Goal: Task Accomplishment & Management: Manage account settings

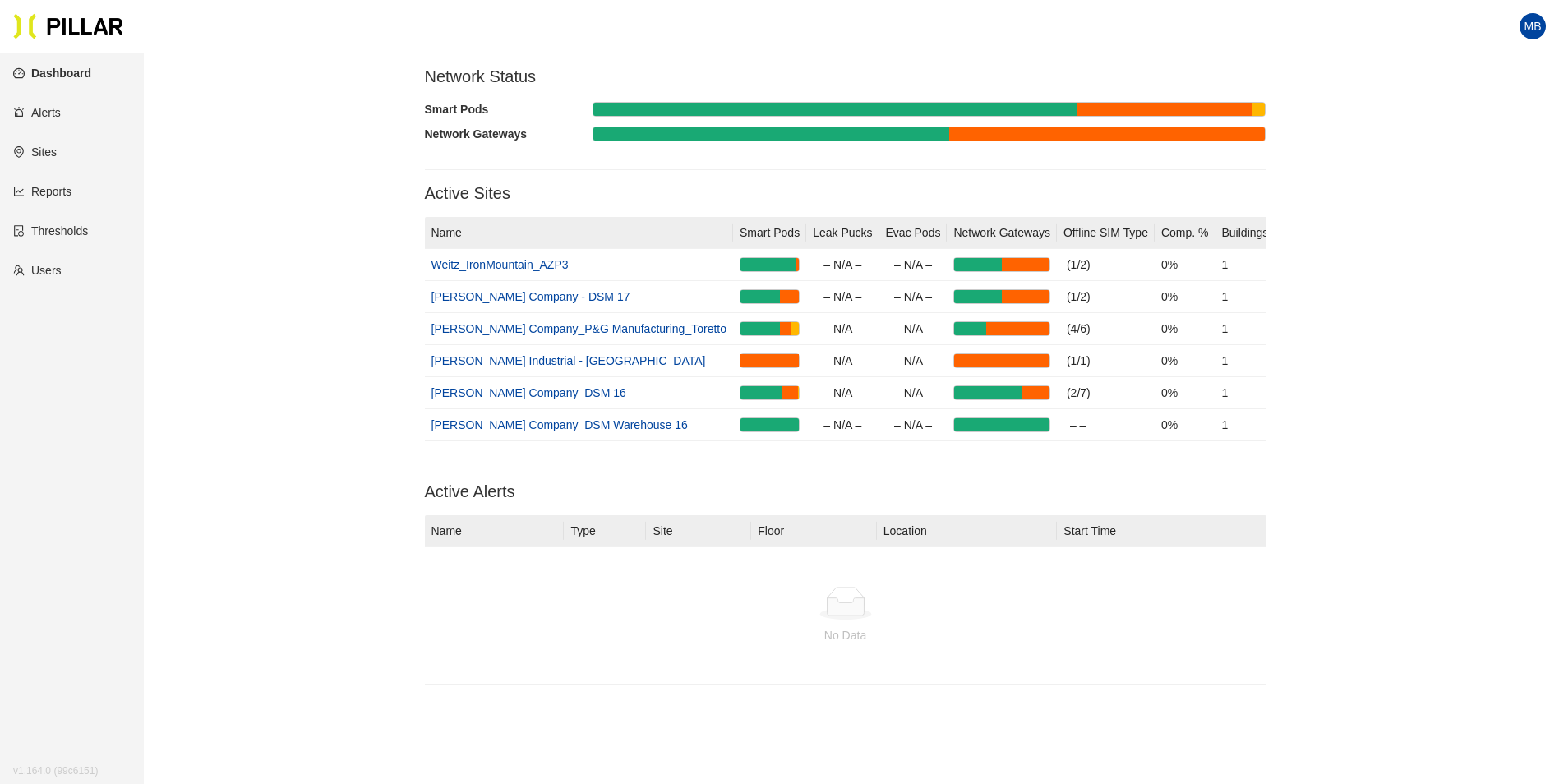
click at [37, 149] on link "Sites" at bounding box center [35, 152] width 44 height 14
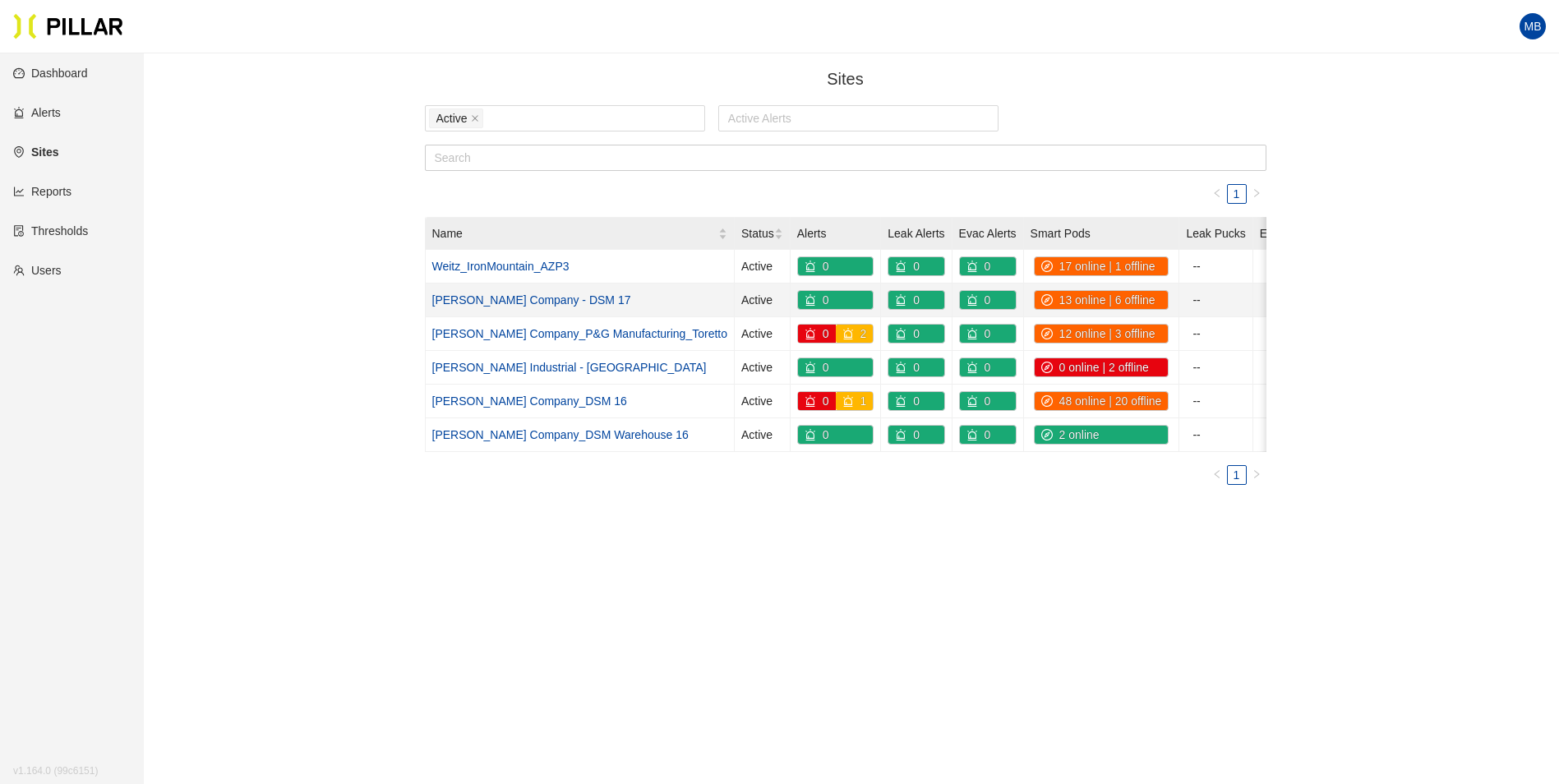
click at [546, 299] on link "[PERSON_NAME] Company - DSM 17" at bounding box center [531, 300] width 199 height 14
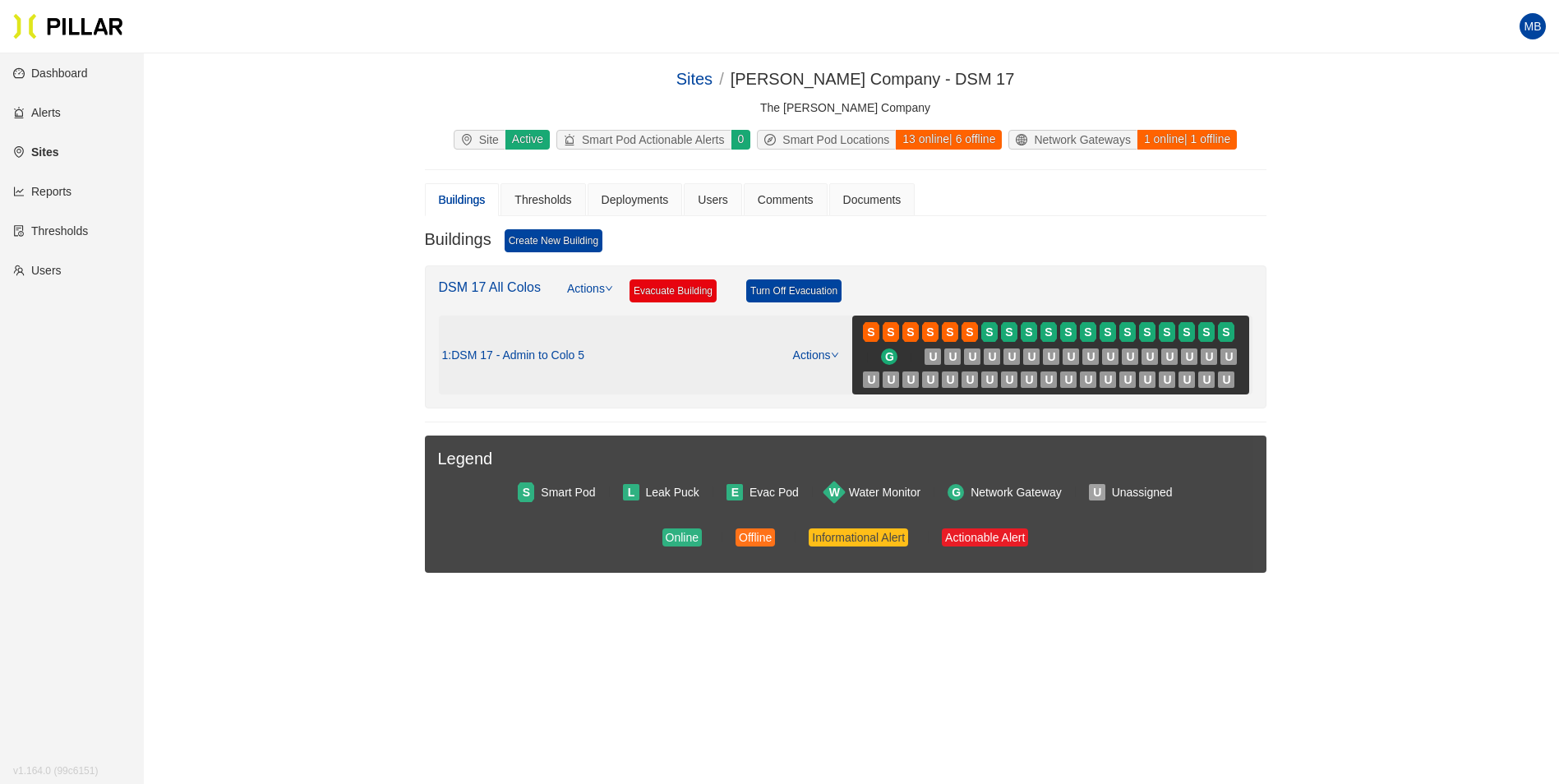
click at [824, 353] on link "Actions" at bounding box center [816, 354] width 46 height 14
click at [844, 383] on link "View/Edit Floor Plan" at bounding box center [850, 382] width 103 height 18
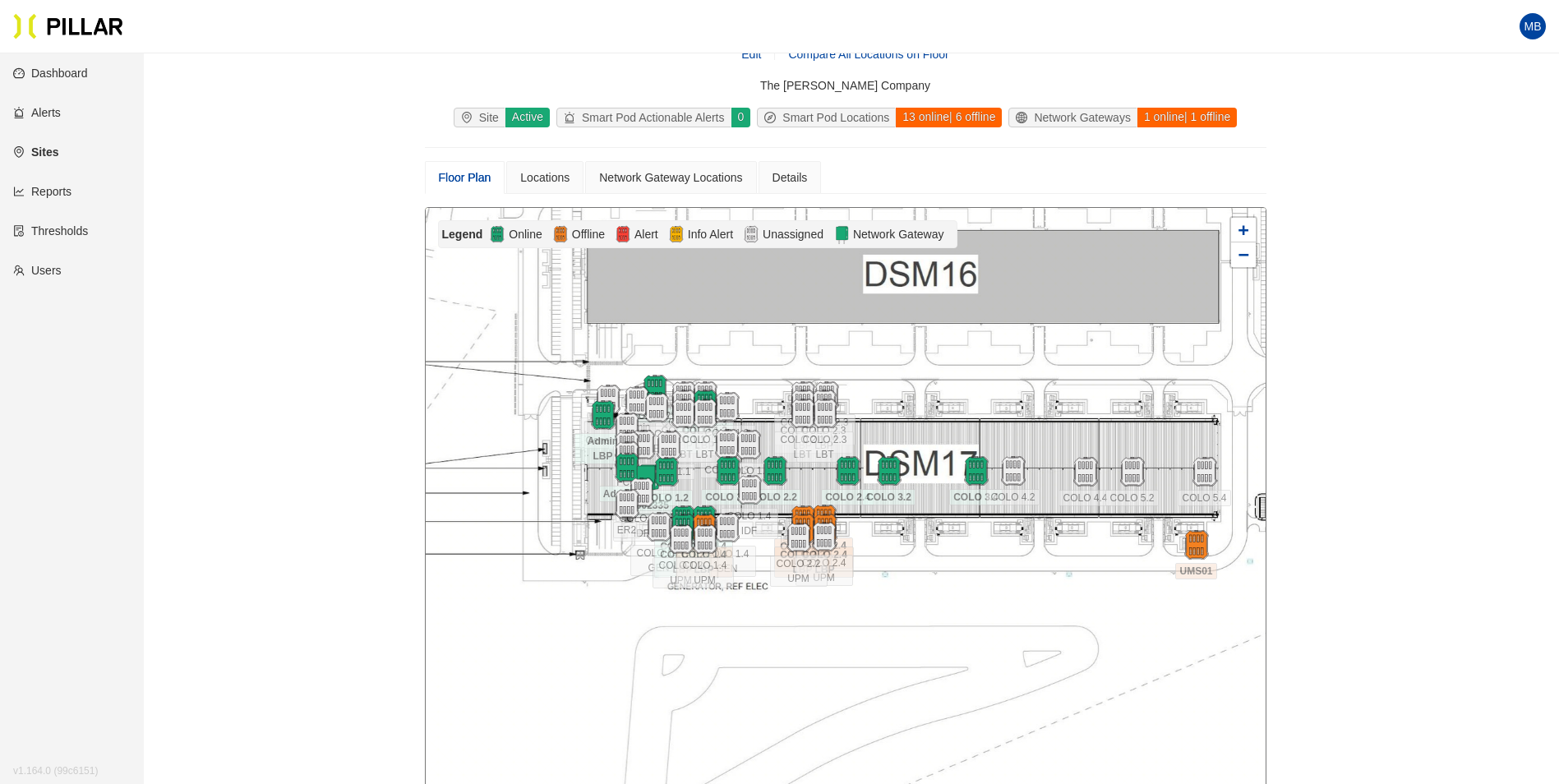
scroll to position [82, 0]
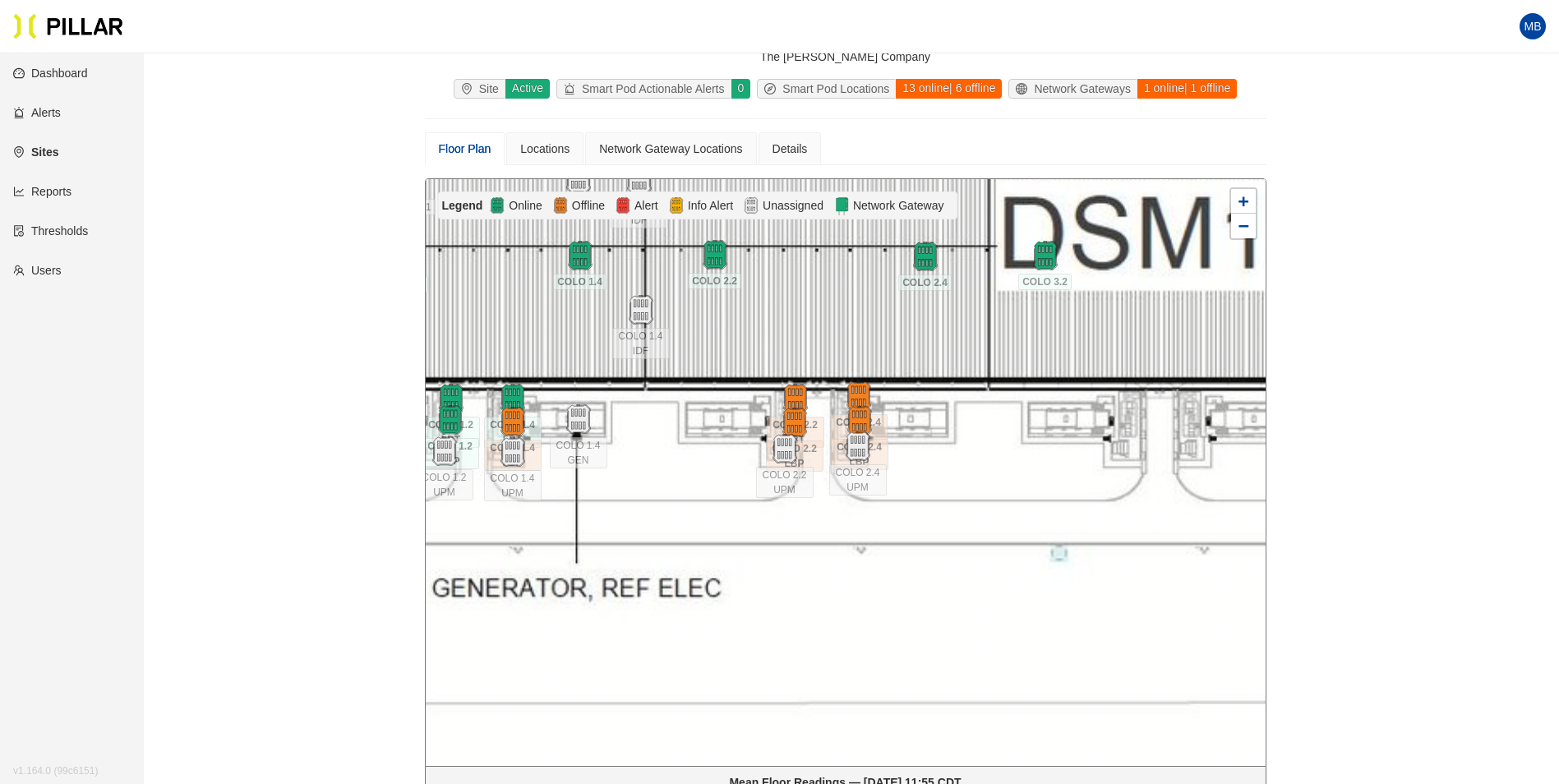
drag, startPoint x: 857, startPoint y: 524, endPoint x: 1104, endPoint y: 515, distance: 247.2
click at [1104, 515] on div at bounding box center [846, 472] width 840 height 586
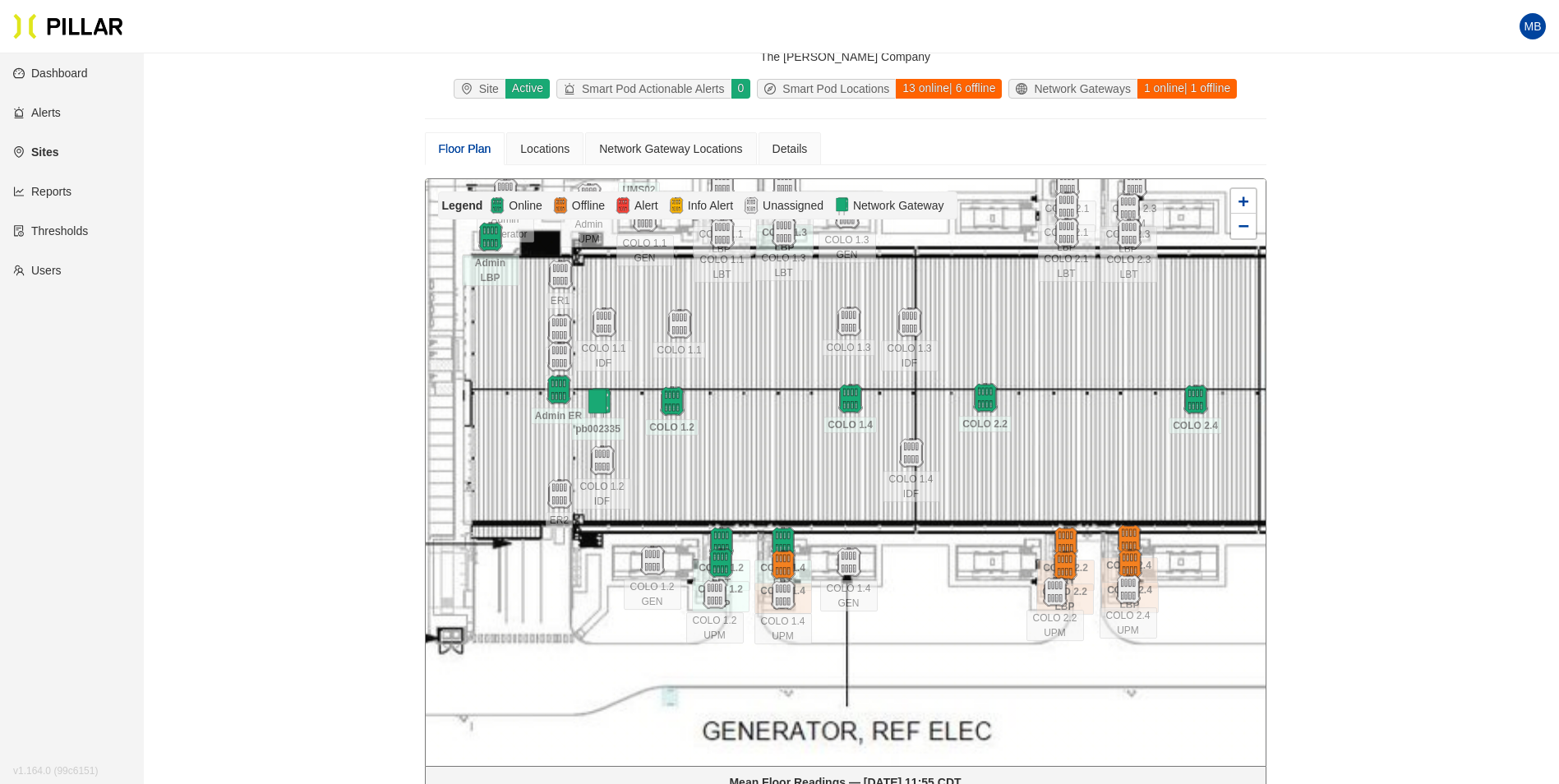
drag, startPoint x: 983, startPoint y: 472, endPoint x: 789, endPoint y: 357, distance: 225.5
click at [1235, 622] on div at bounding box center [846, 472] width 840 height 586
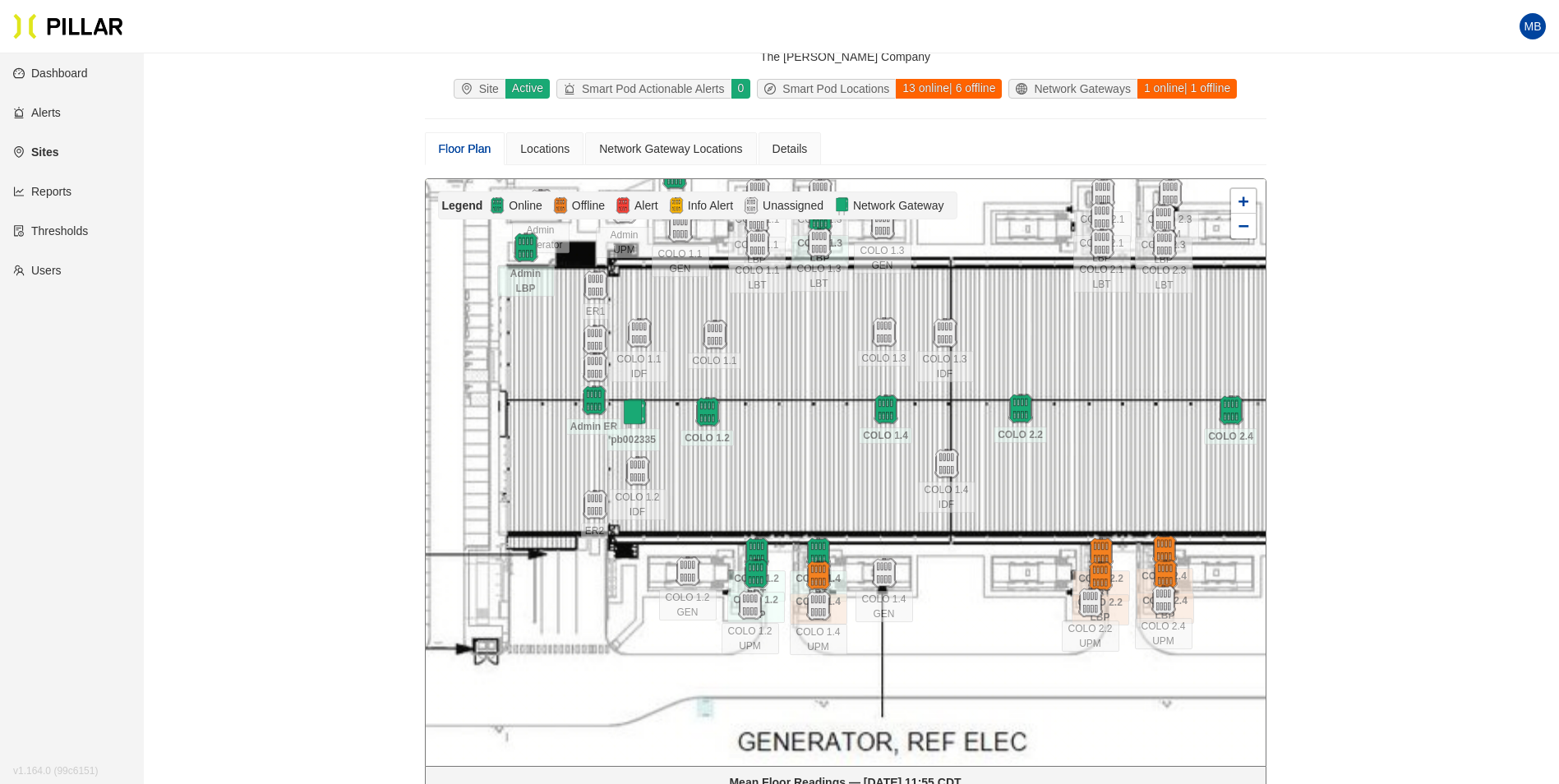
drag, startPoint x: 773, startPoint y: 340, endPoint x: 807, endPoint y: 421, distance: 87.8
click at [808, 351] on div at bounding box center [846, 472] width 840 height 586
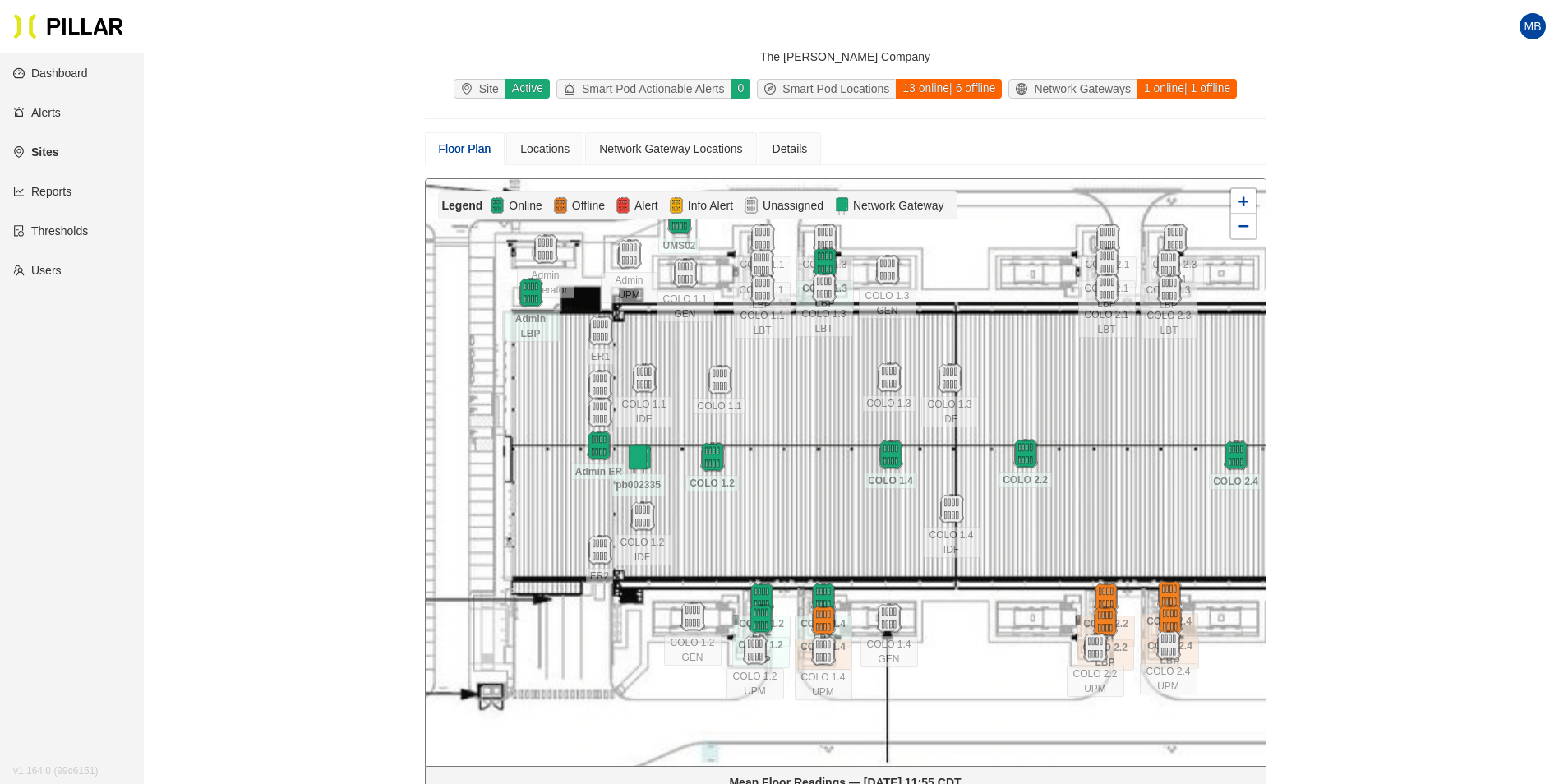
drag, startPoint x: 1050, startPoint y: 672, endPoint x: 1054, endPoint y: 718, distance: 46.2
click at [1054, 718] on div at bounding box center [846, 472] width 840 height 586
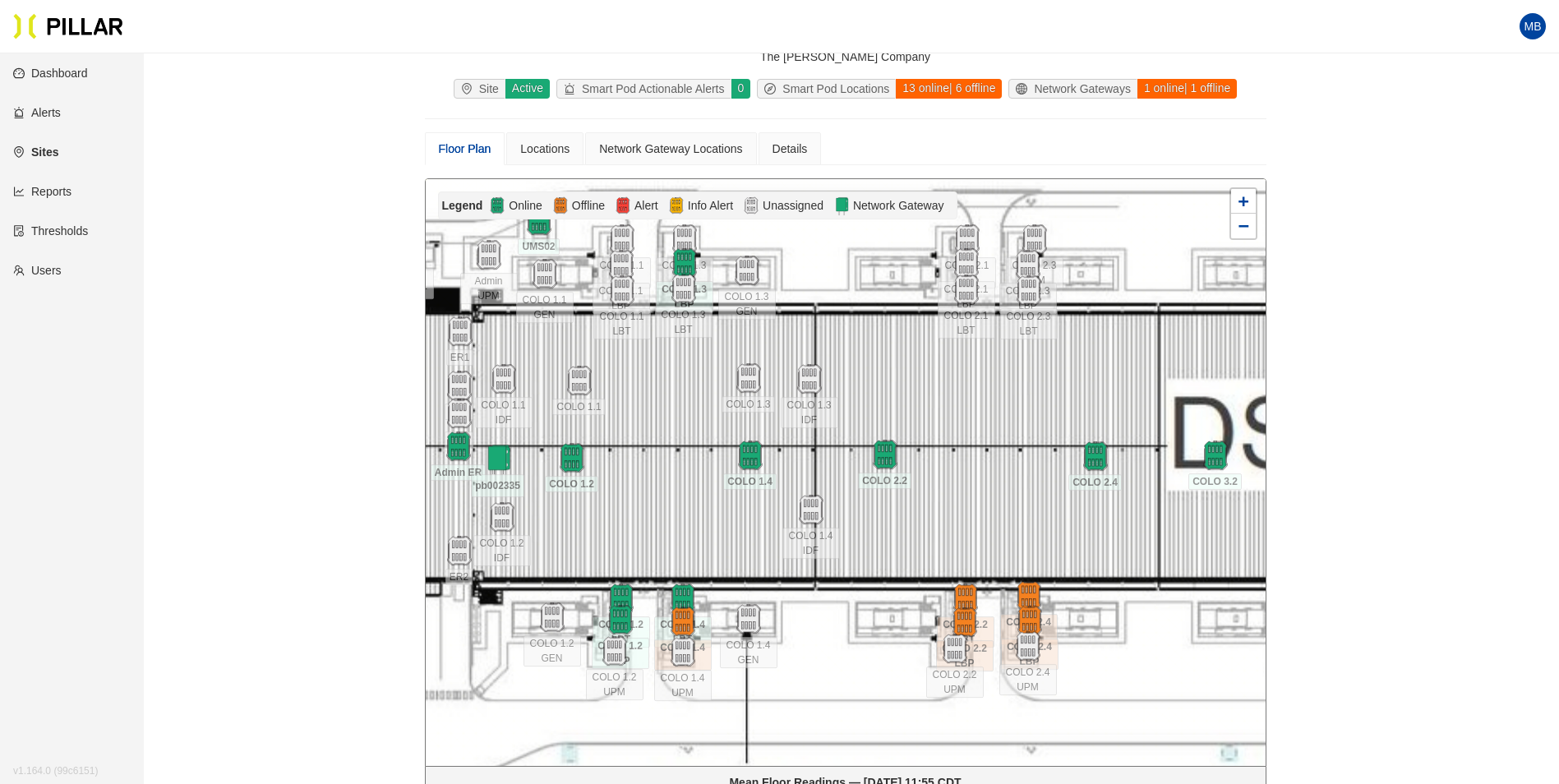
drag, startPoint x: 995, startPoint y: 725, endPoint x: 837, endPoint y: 702, distance: 159.7
click at [854, 725] on div at bounding box center [846, 472] width 840 height 586
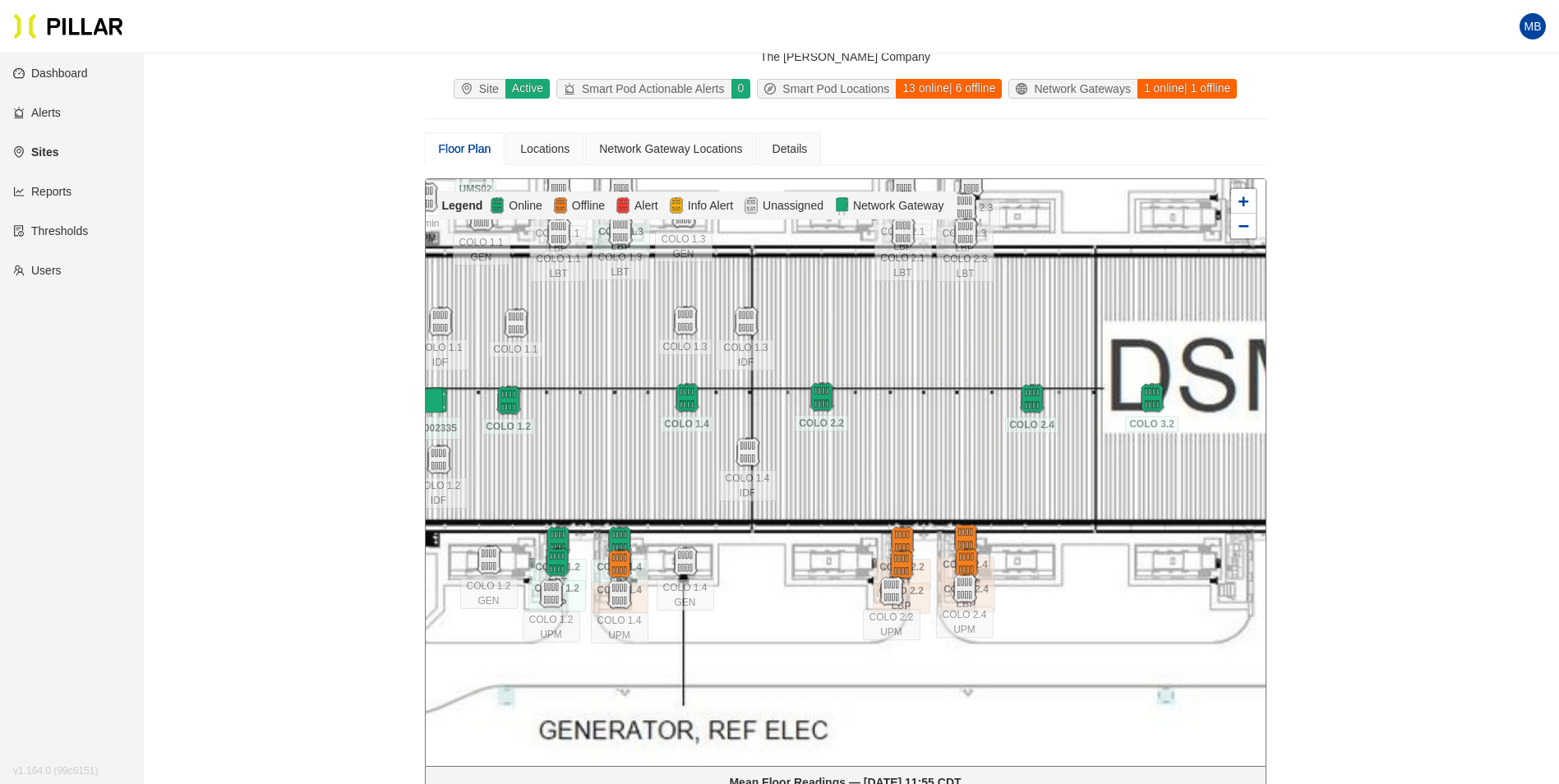
drag, startPoint x: 685, startPoint y: 414, endPoint x: 623, endPoint y: 357, distance: 84.2
click at [623, 357] on div at bounding box center [846, 472] width 840 height 586
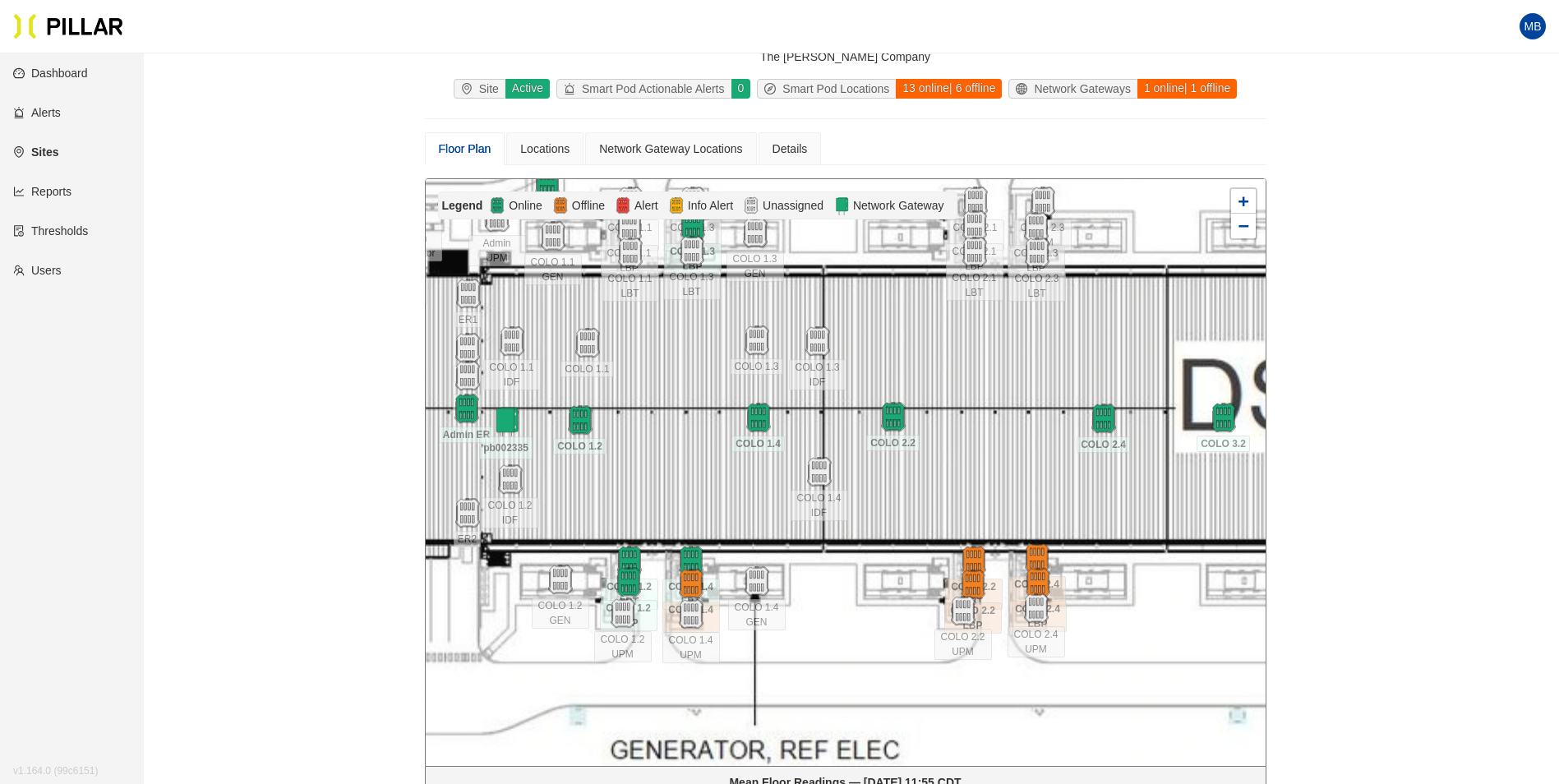
drag, startPoint x: 1118, startPoint y: 672, endPoint x: 1279, endPoint y: 581, distance: 184.9
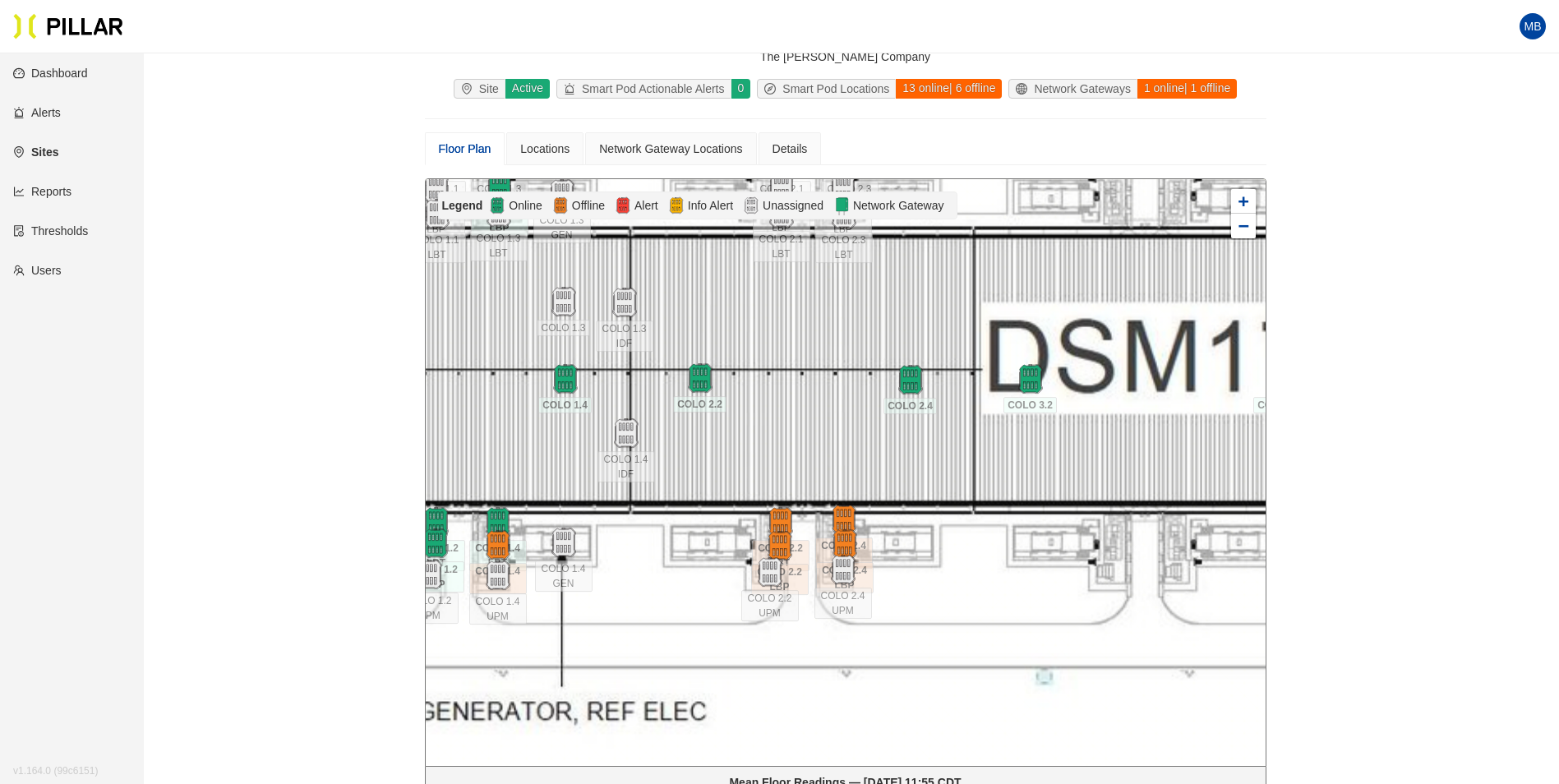
drag, startPoint x: 1097, startPoint y: 672, endPoint x: 1006, endPoint y: 672, distance: 91.0
click at [792, 673] on div at bounding box center [846, 472] width 840 height 586
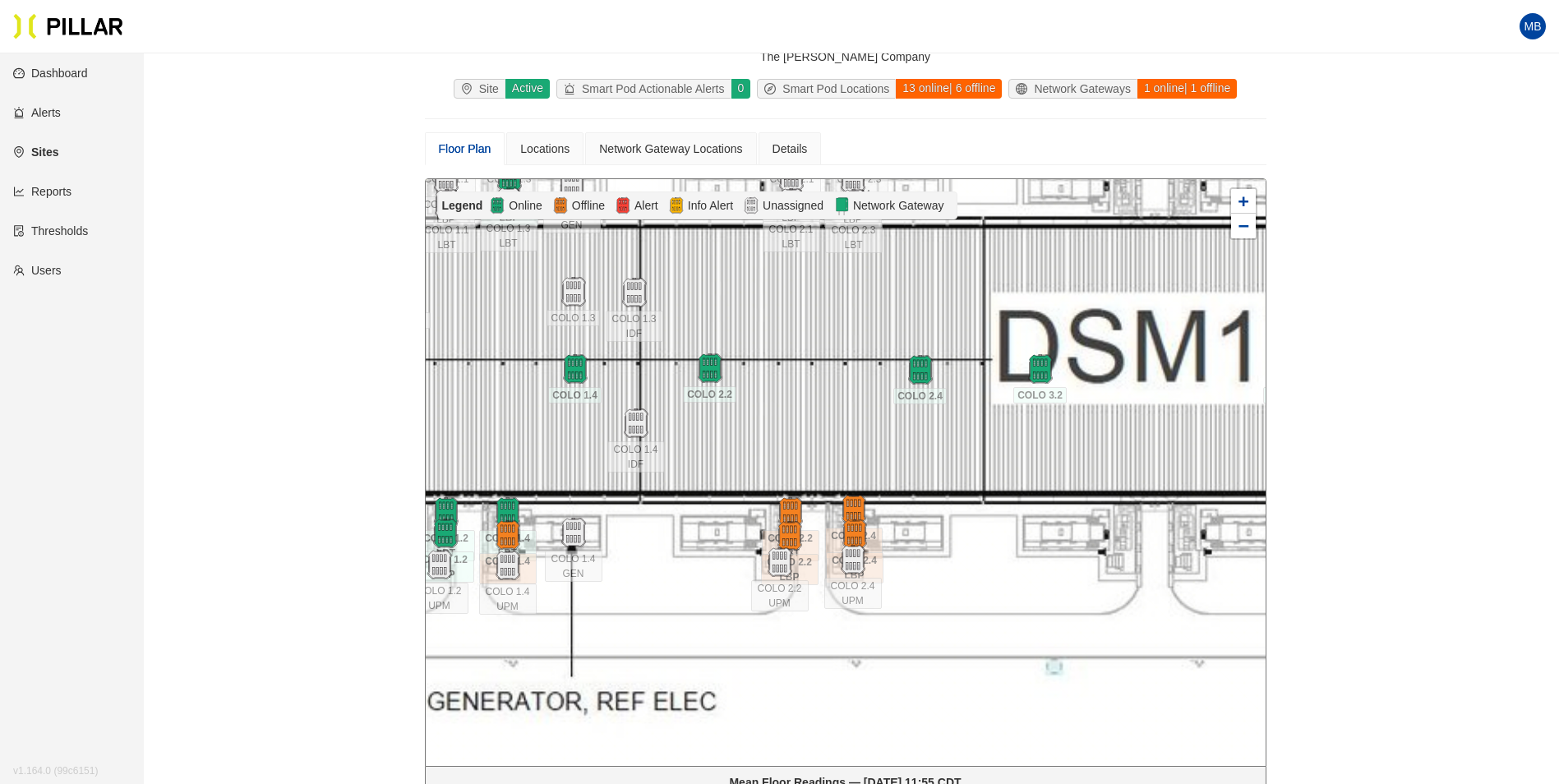
drag, startPoint x: 1054, startPoint y: 656, endPoint x: 735, endPoint y: 595, distance: 324.8
click at [739, 595] on div at bounding box center [846, 472] width 840 height 586
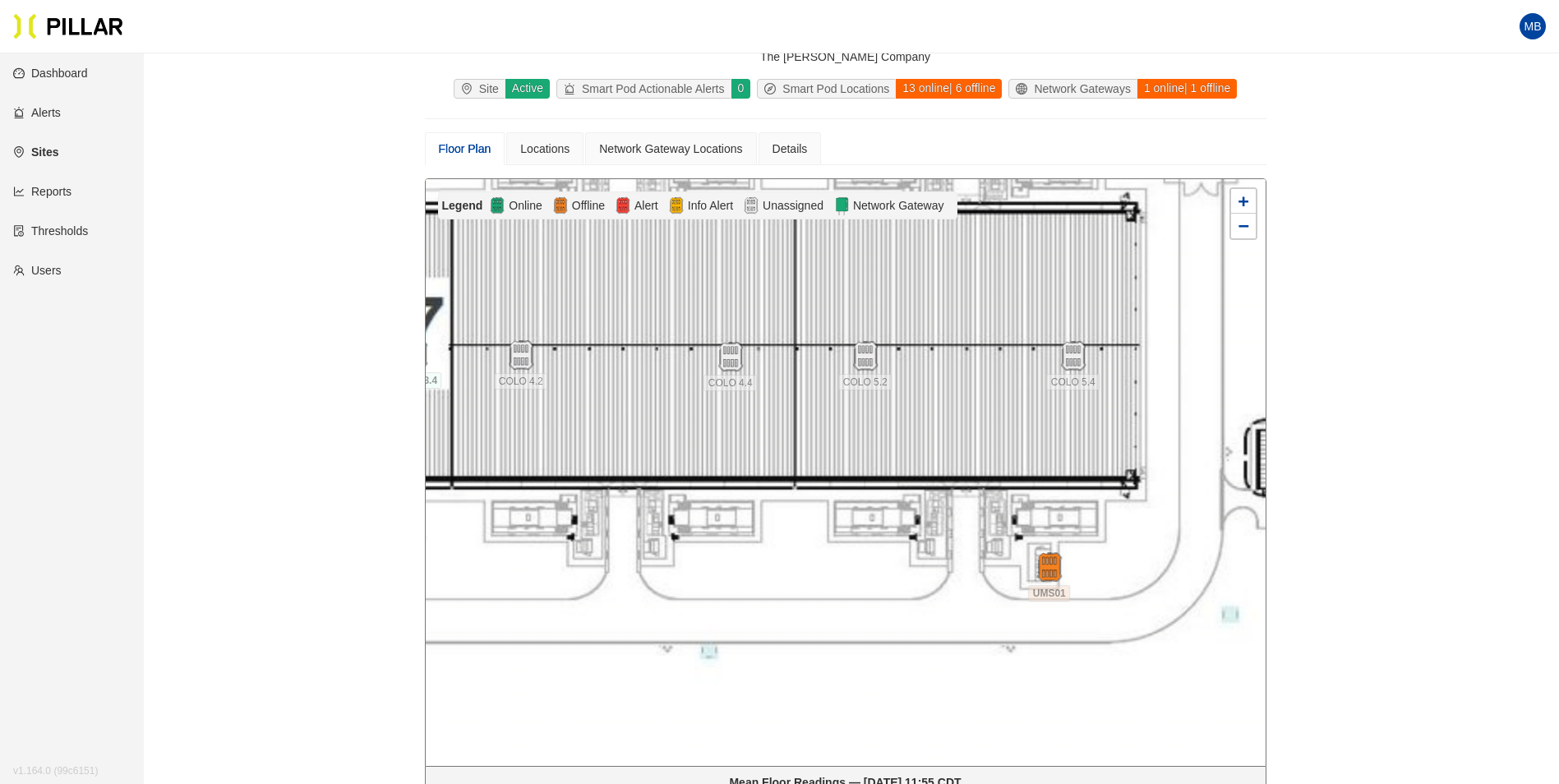
drag, startPoint x: 1001, startPoint y: 586, endPoint x: 993, endPoint y: 692, distance: 106.3
click at [960, 692] on div at bounding box center [846, 472] width 840 height 586
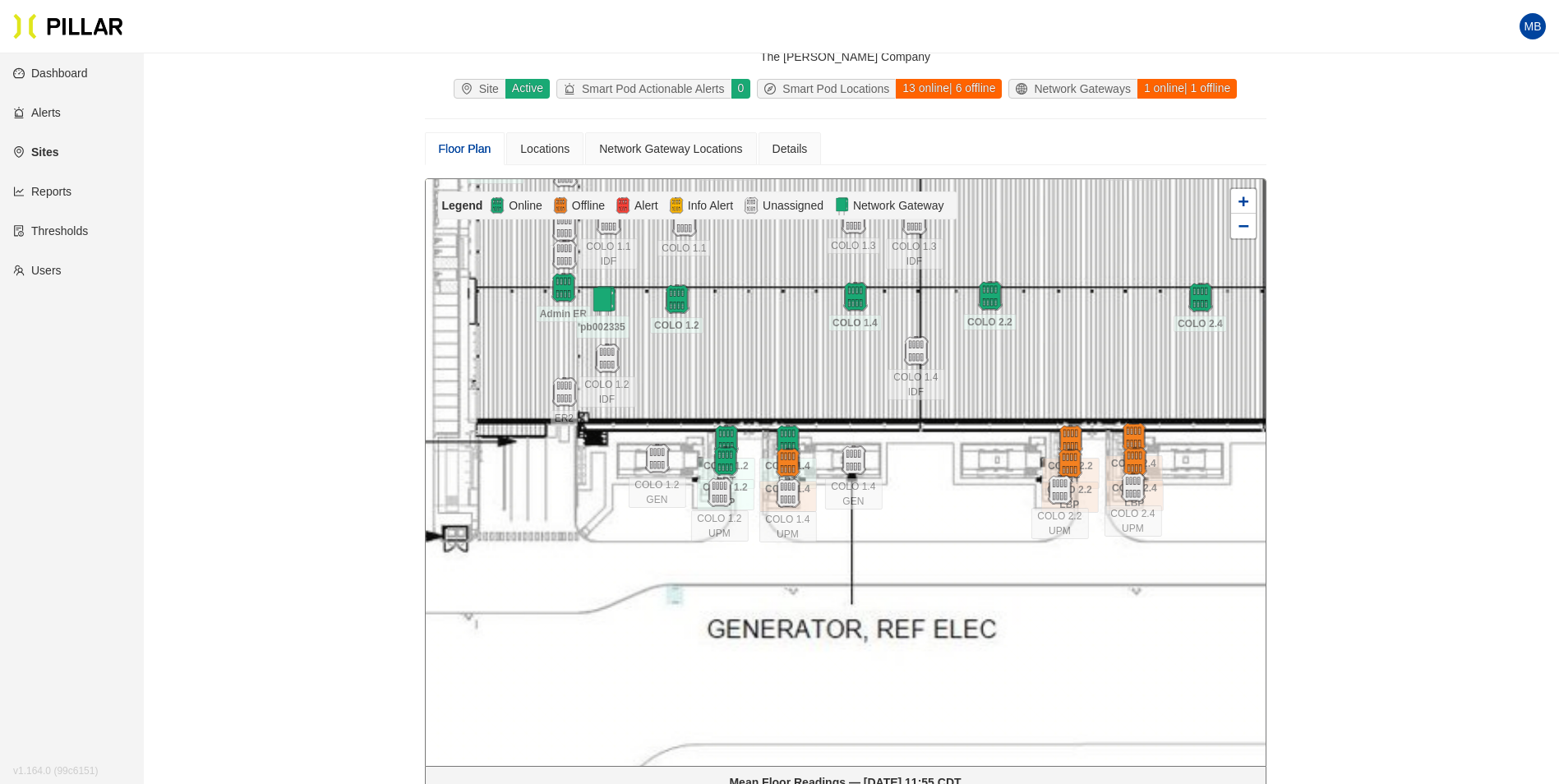
drag, startPoint x: 938, startPoint y: 667, endPoint x: 517, endPoint y: 460, distance: 469.1
click at [517, 460] on div at bounding box center [846, 472] width 840 height 586
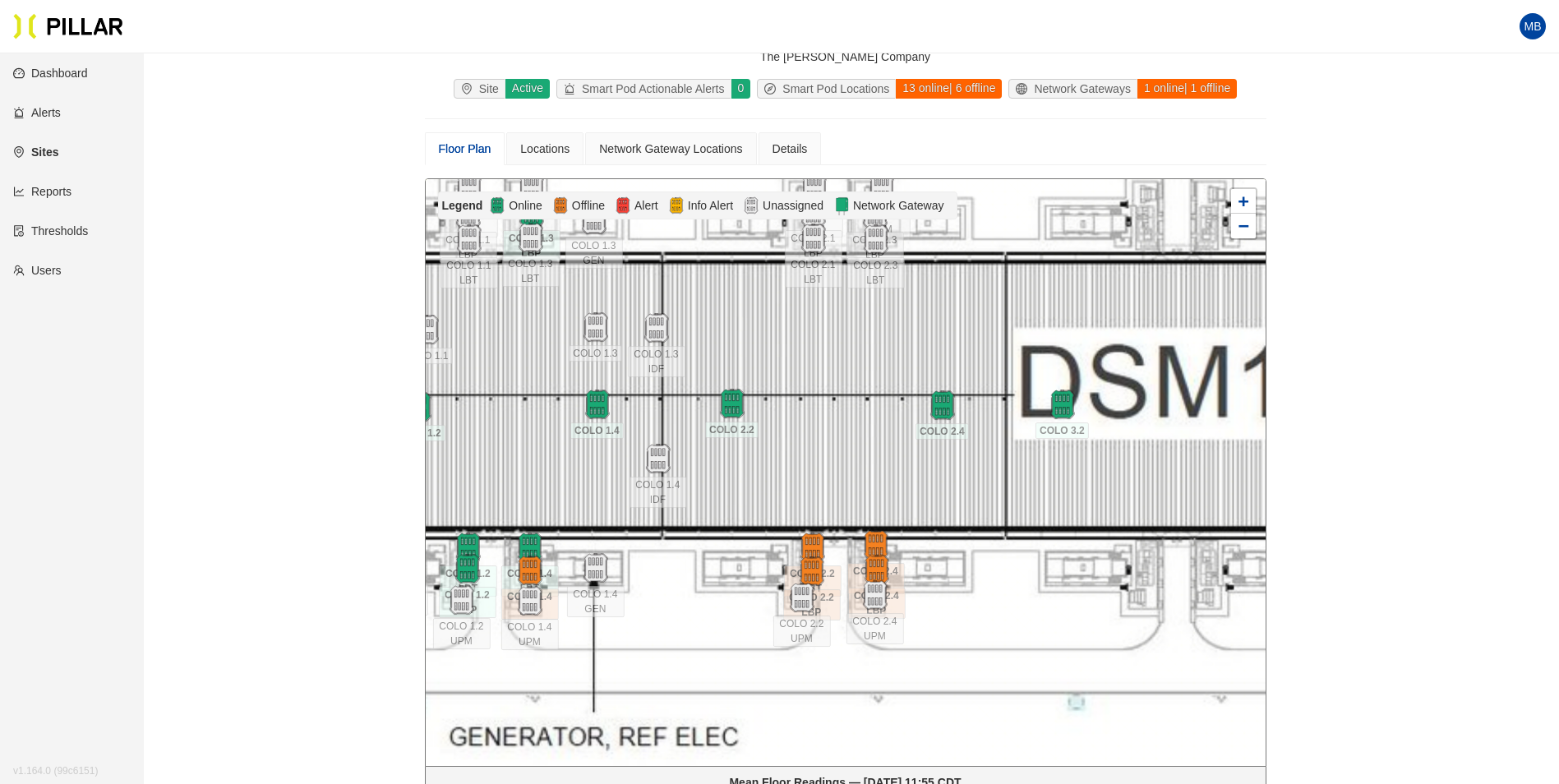
drag, startPoint x: 993, startPoint y: 498, endPoint x: 758, endPoint y: 605, distance: 258.2
click at [758, 605] on div at bounding box center [846, 472] width 840 height 586
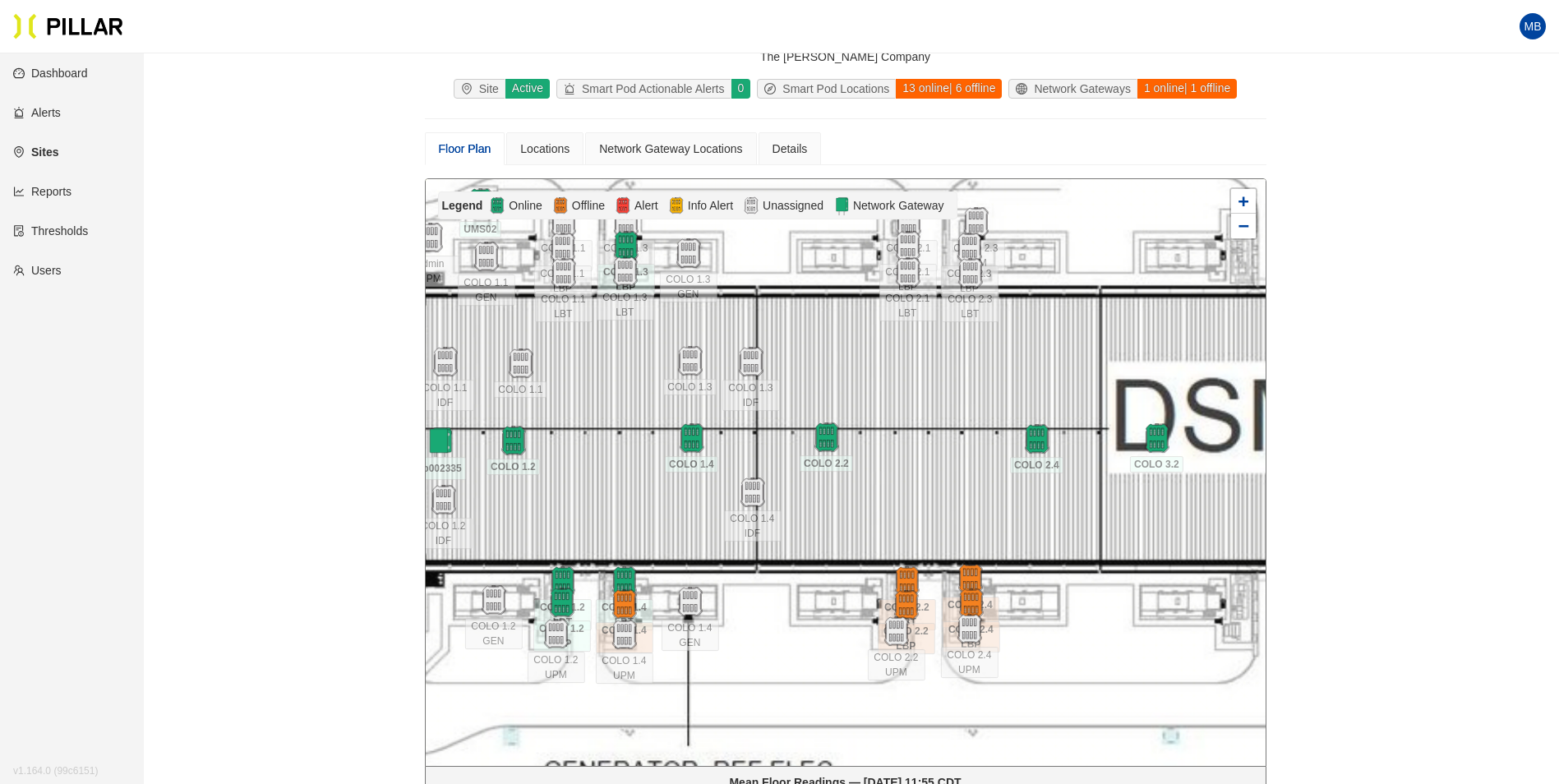
drag, startPoint x: 847, startPoint y: 676, endPoint x: 942, endPoint y: 711, distance: 101.2
click at [942, 711] on div at bounding box center [846, 472] width 840 height 586
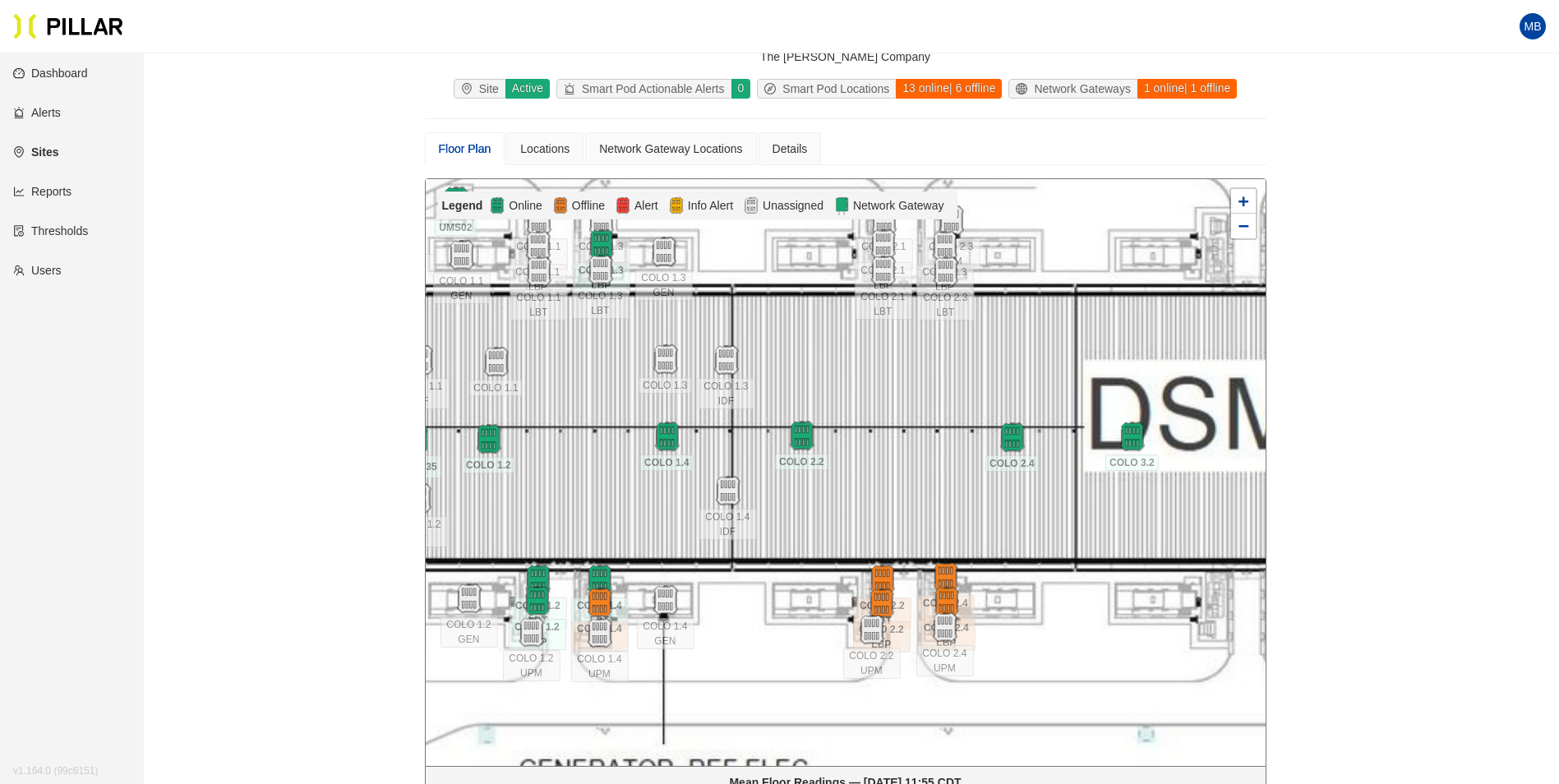
drag, startPoint x: 1111, startPoint y: 682, endPoint x: 1086, endPoint y: 680, distance: 25.1
click at [1086, 680] on div at bounding box center [846, 472] width 840 height 586
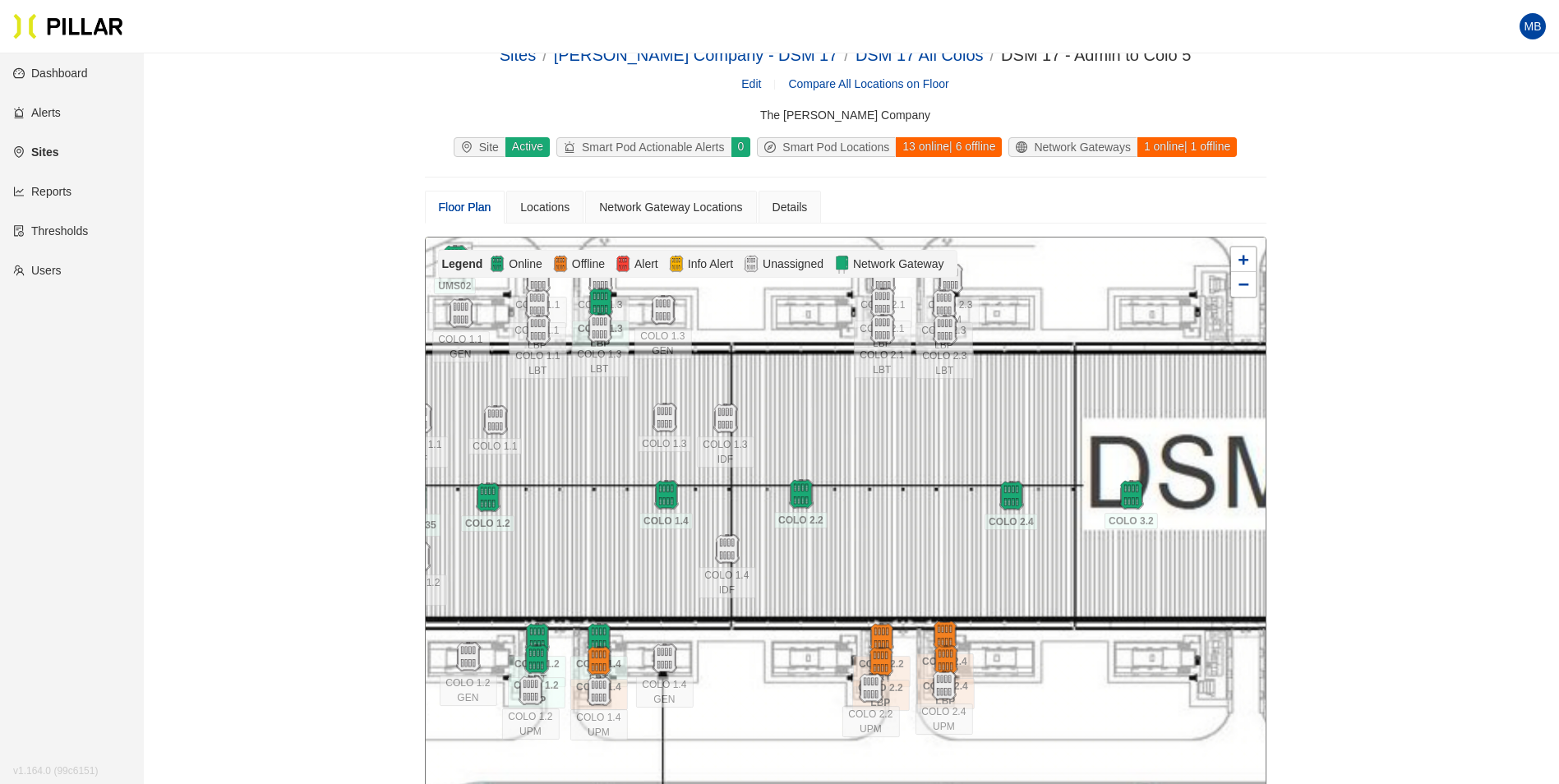
scroll to position [0, 0]
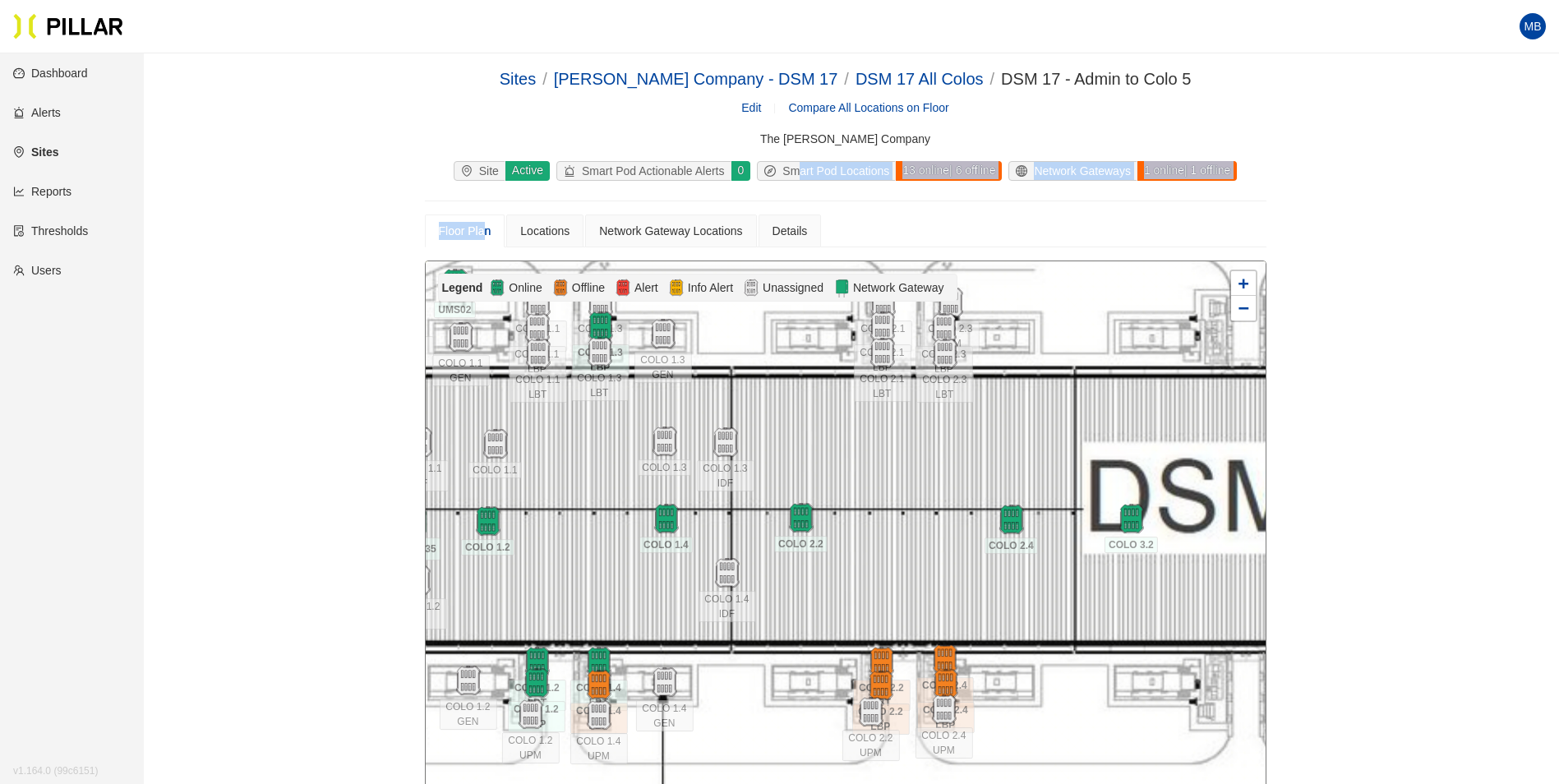
drag, startPoint x: 482, startPoint y: 239, endPoint x: 795, endPoint y: 166, distance: 321.4
drag, startPoint x: 795, startPoint y: 166, endPoint x: 905, endPoint y: 83, distance: 137.8
click at [905, 83] on link "DSM 17 All Colos" at bounding box center [919, 79] width 128 height 18
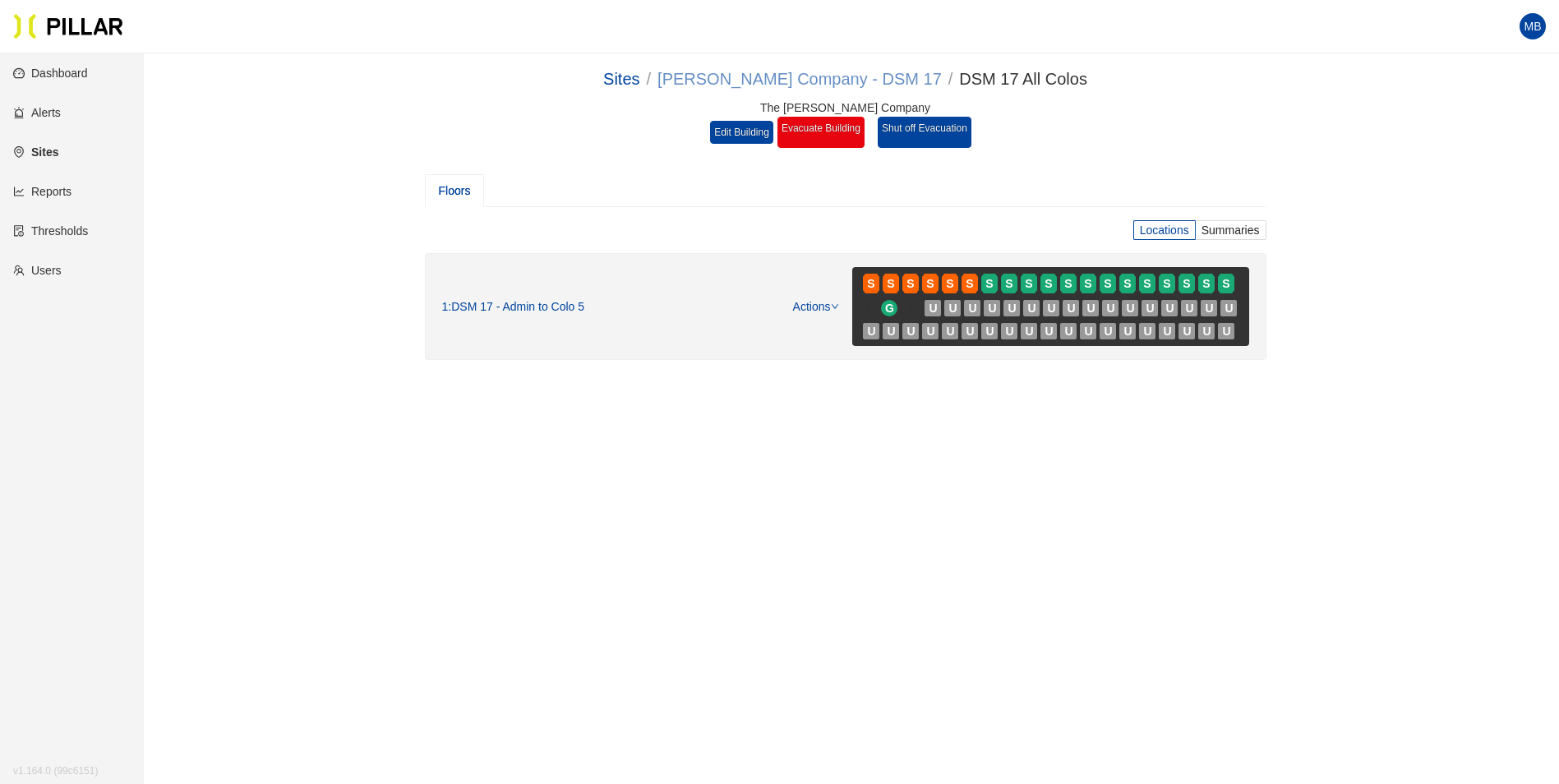
click at [766, 78] on link "[PERSON_NAME] Company - DSM 17" at bounding box center [799, 79] width 285 height 18
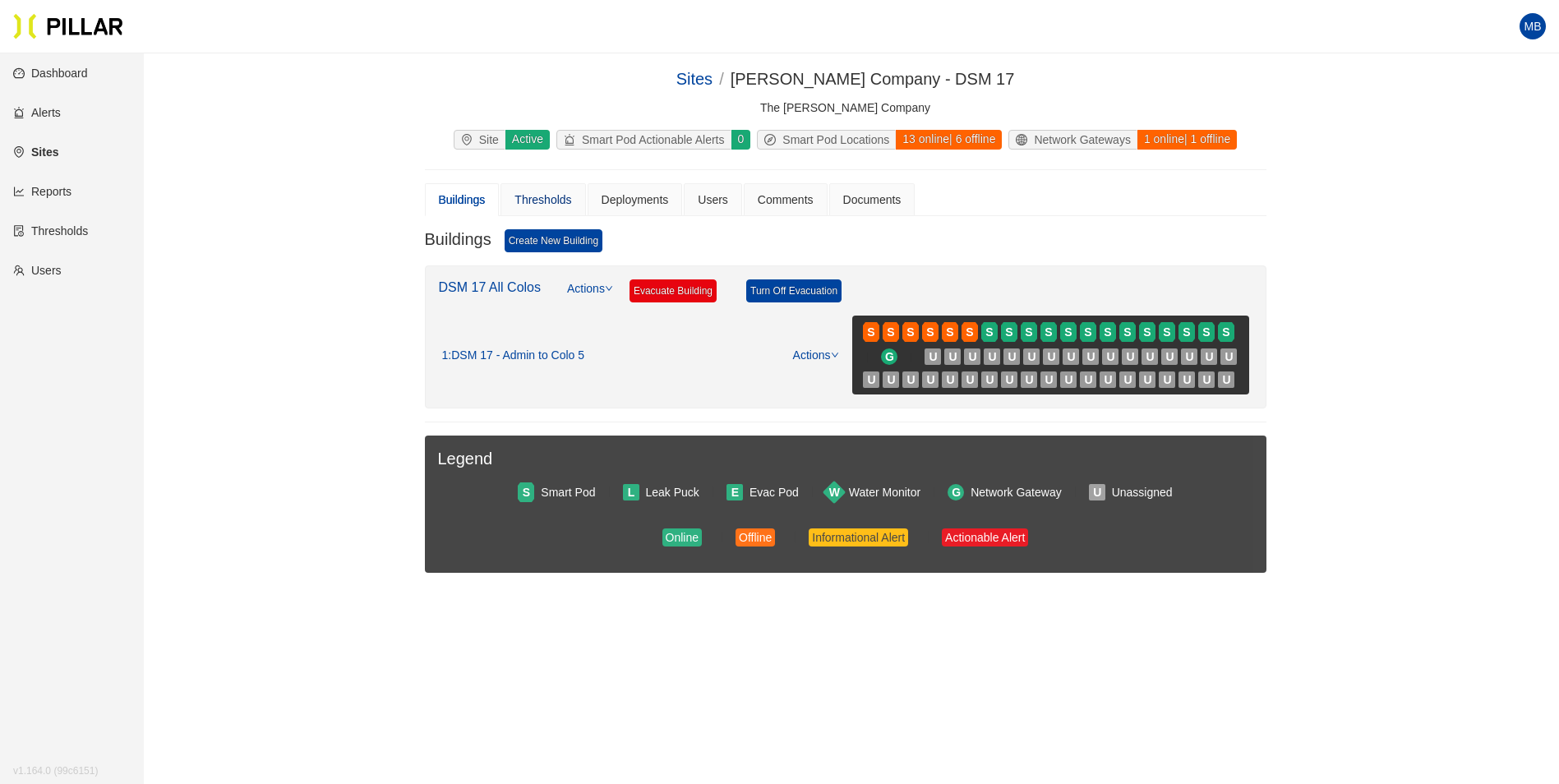
click at [555, 201] on div "Thresholds" at bounding box center [543, 199] width 57 height 18
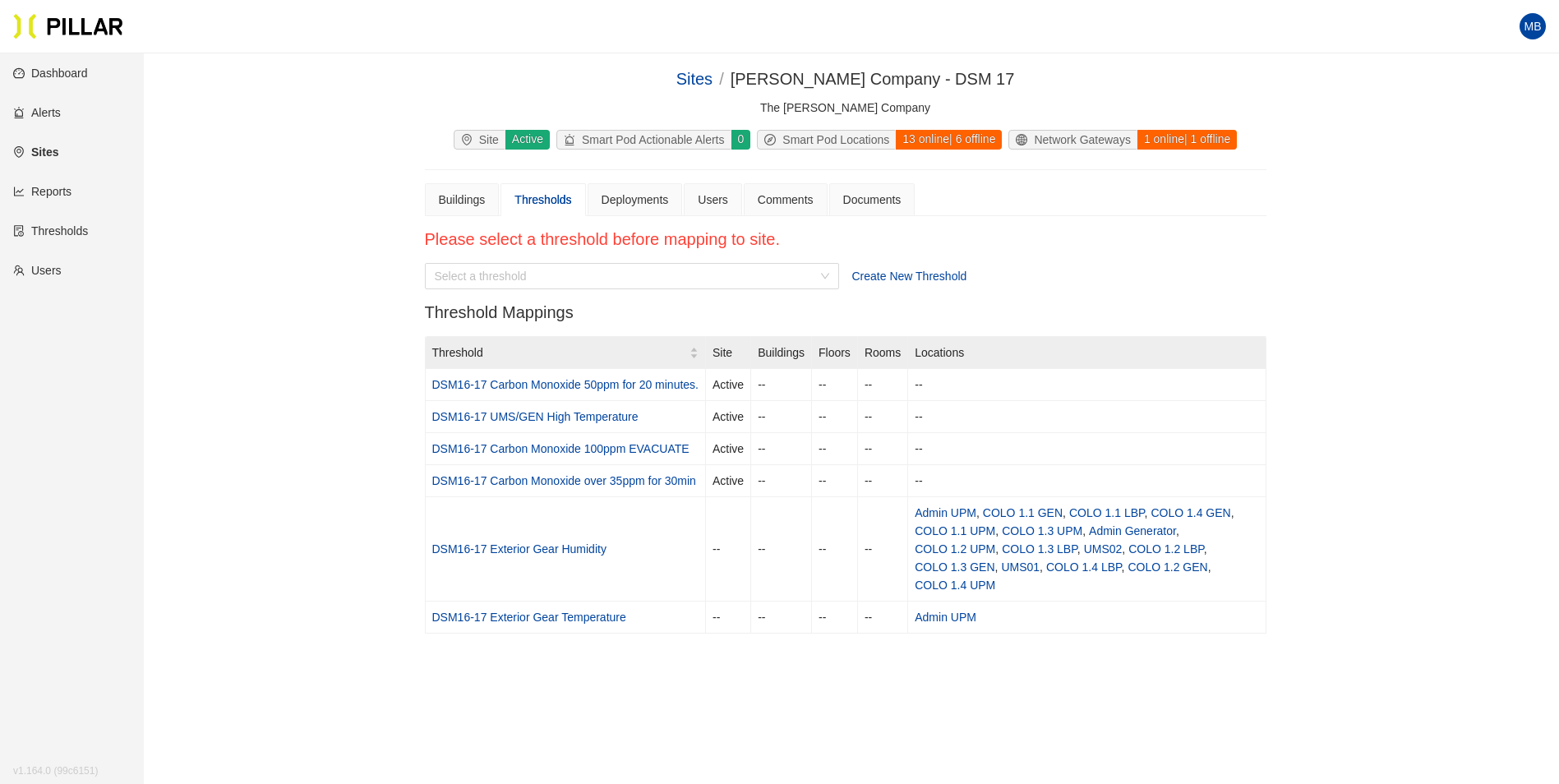
click at [1335, 719] on main "Sites / [PERSON_NAME] Company - DSM 17 / The [PERSON_NAME] Company Site Active …" at bounding box center [780, 461] width 1559 height 817
click at [459, 206] on div "Buildings" at bounding box center [462, 199] width 47 height 18
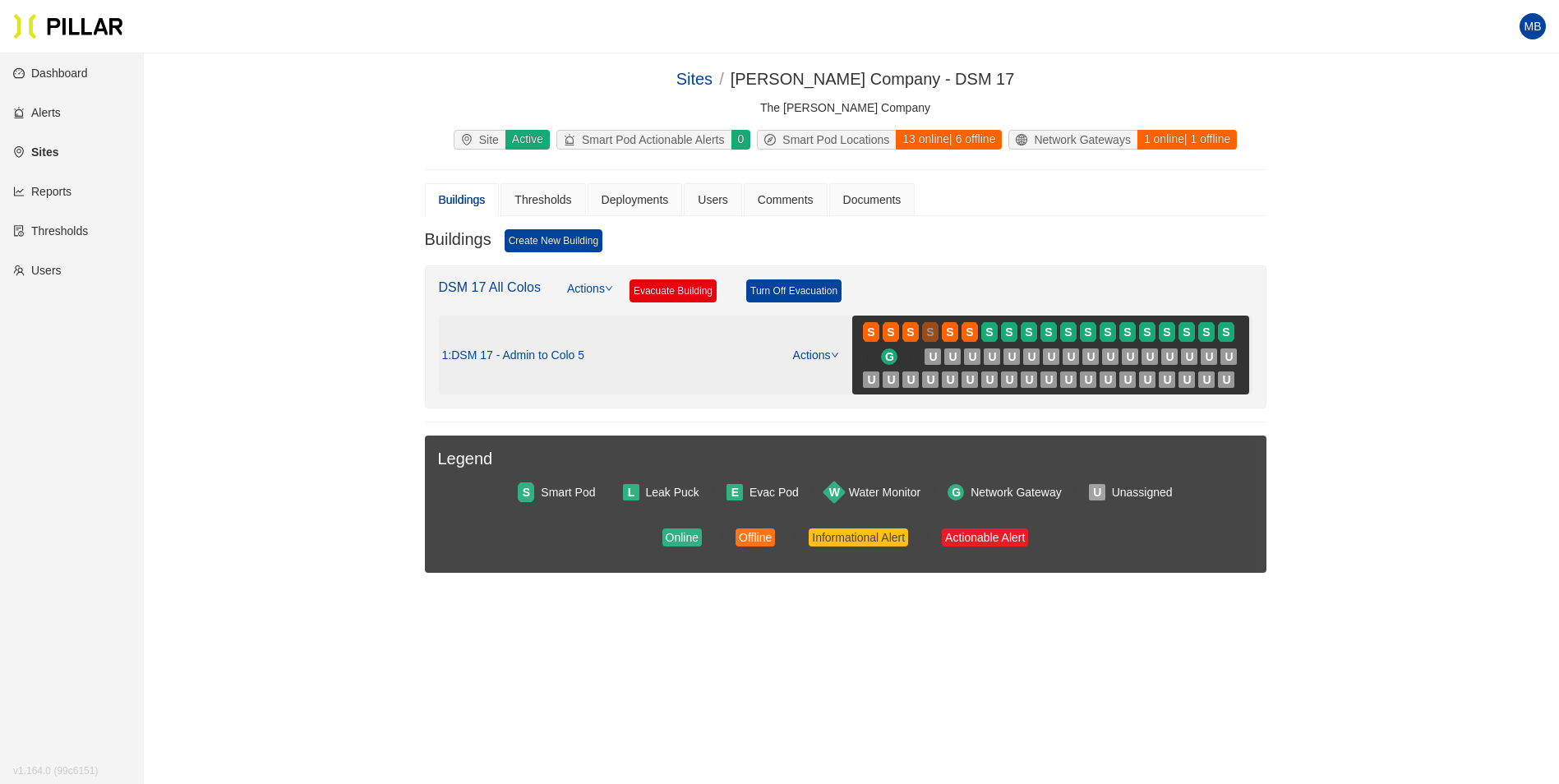
click at [933, 325] on span "S" at bounding box center [930, 332] width 7 height 18
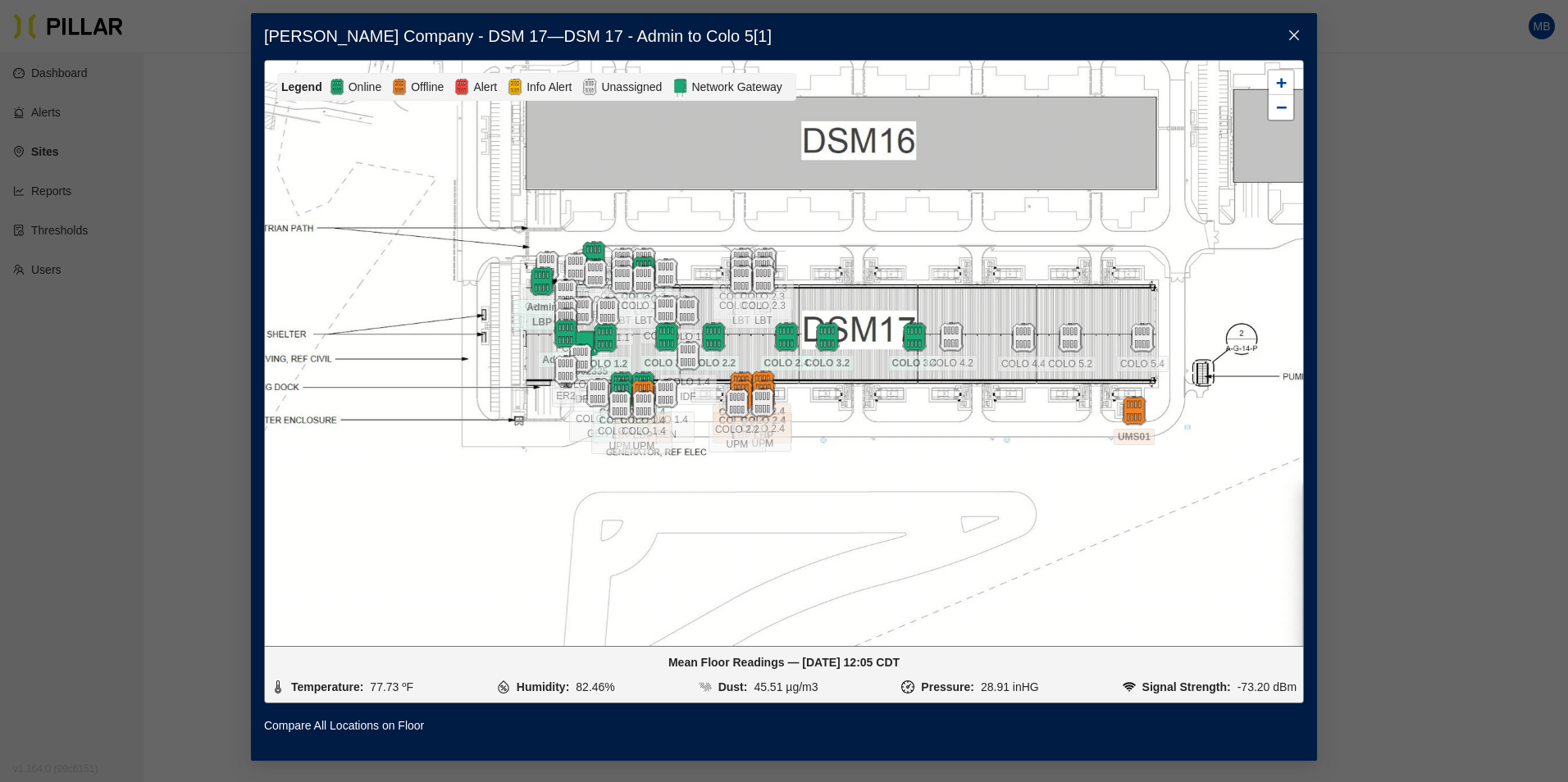
drag, startPoint x: 862, startPoint y: 443, endPoint x: 862, endPoint y: 457, distance: 14.0
click at [862, 457] on div at bounding box center [784, 353] width 1038 height 585
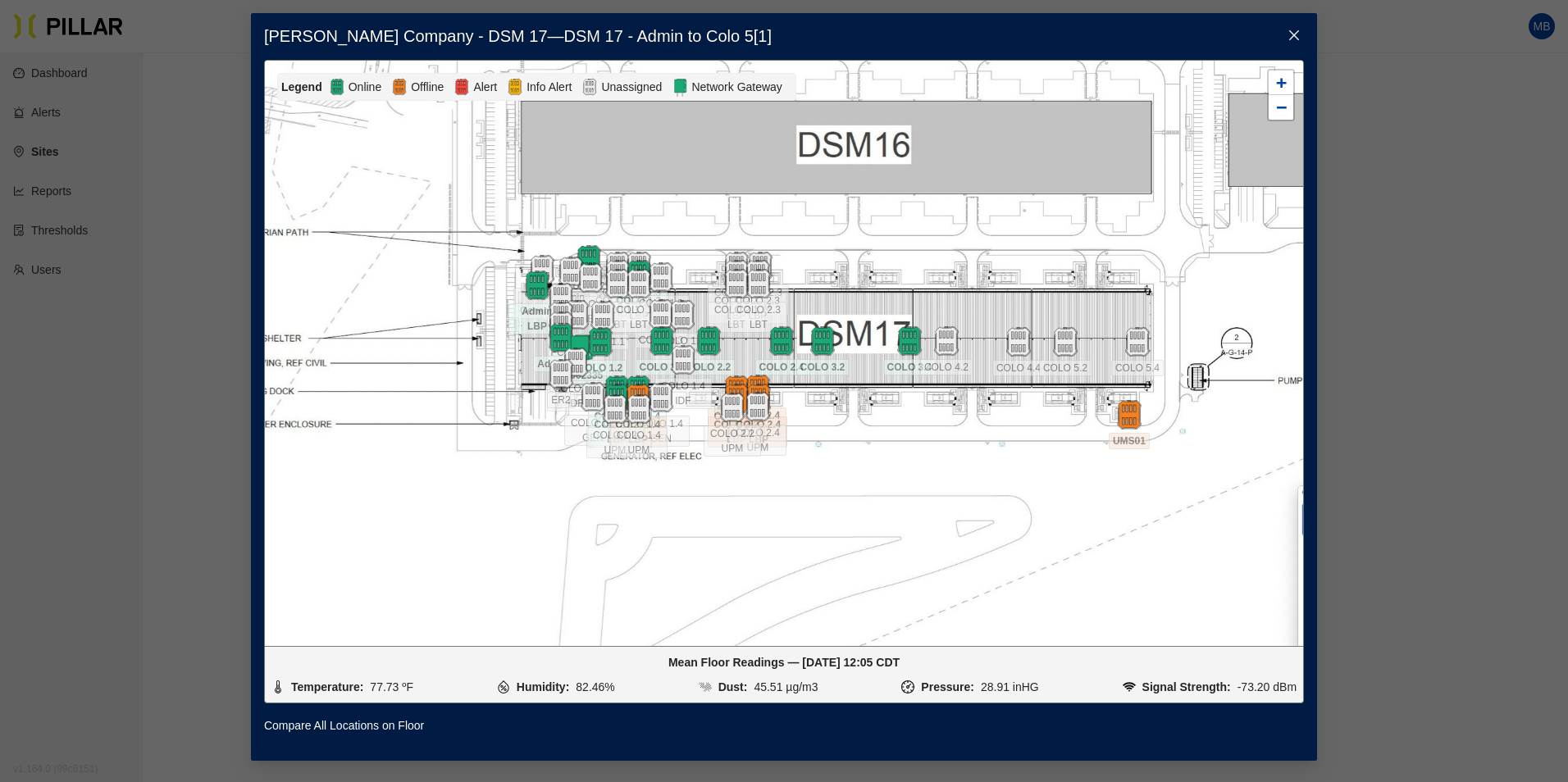
click at [967, 491] on div at bounding box center [784, 353] width 1038 height 585
click at [1291, 33] on icon "close" at bounding box center [1294, 35] width 14 height 14
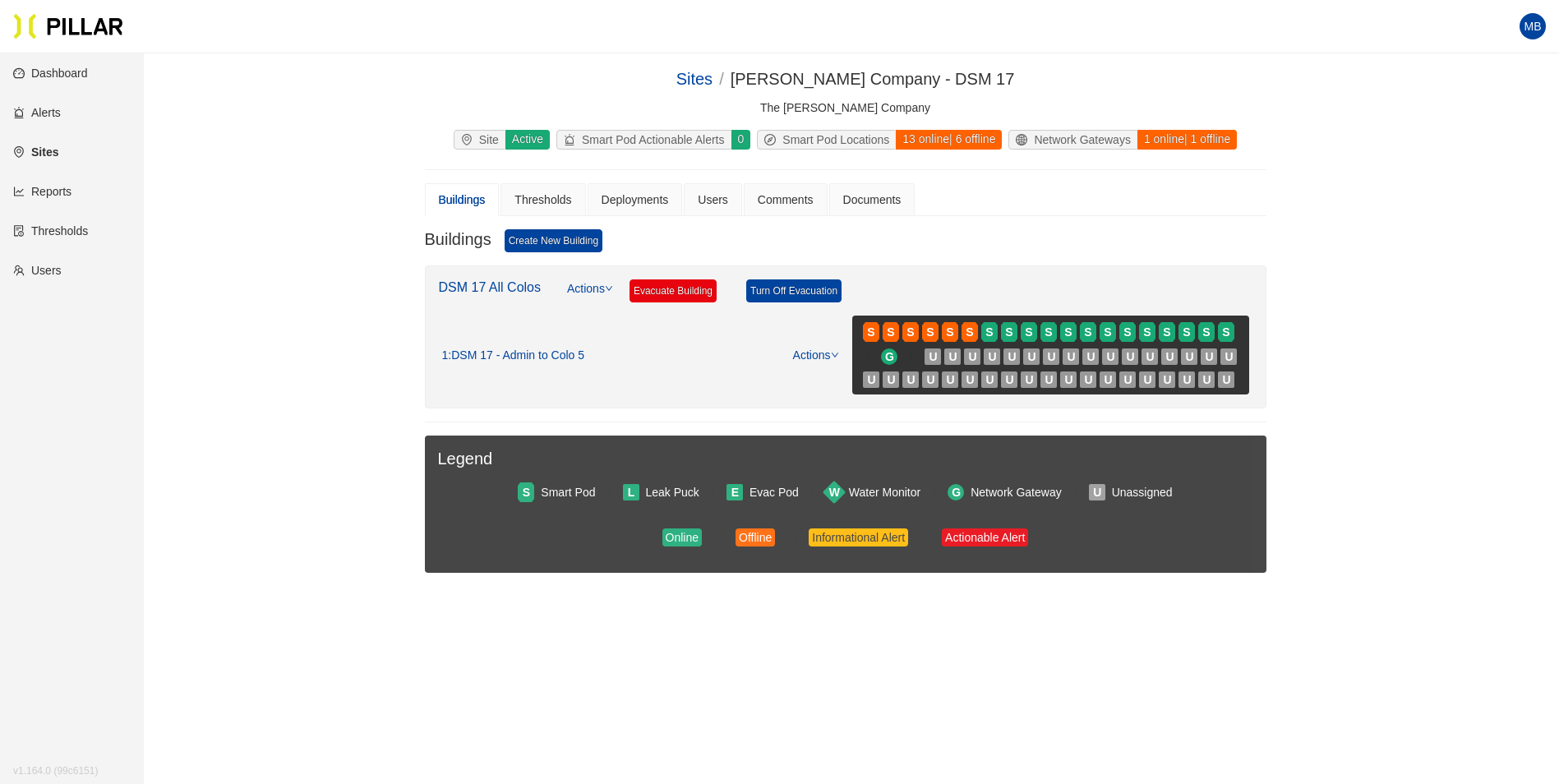
click at [1432, 197] on div "Sites / [PERSON_NAME] Company - DSM 17 / The [PERSON_NAME] Company Site Active …" at bounding box center [845, 345] width 1322 height 559
click at [828, 356] on link "Actions" at bounding box center [816, 354] width 46 height 14
click at [825, 375] on link "View/Edit Floor Plan" at bounding box center [850, 382] width 103 height 18
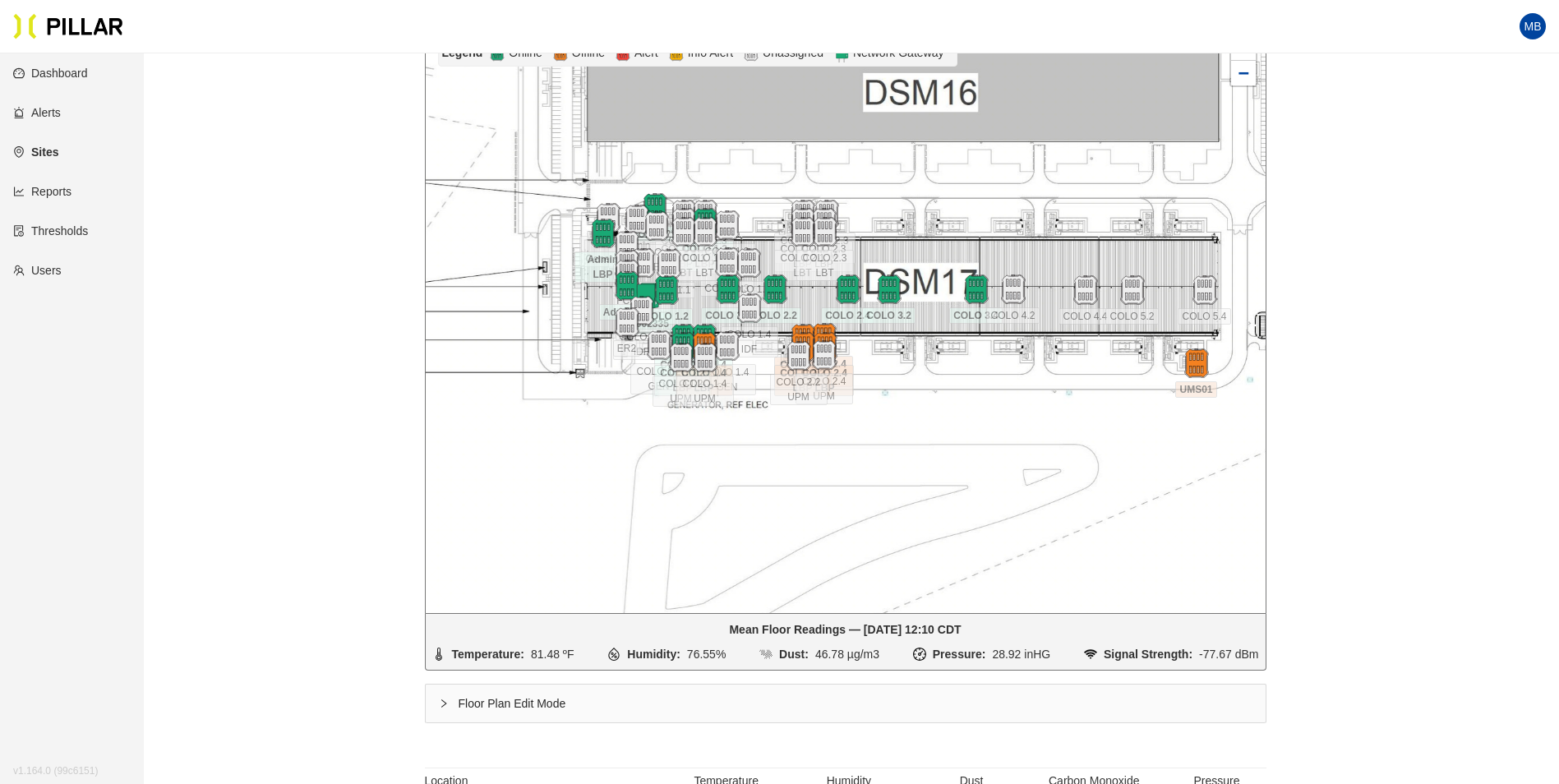
scroll to position [247, 0]
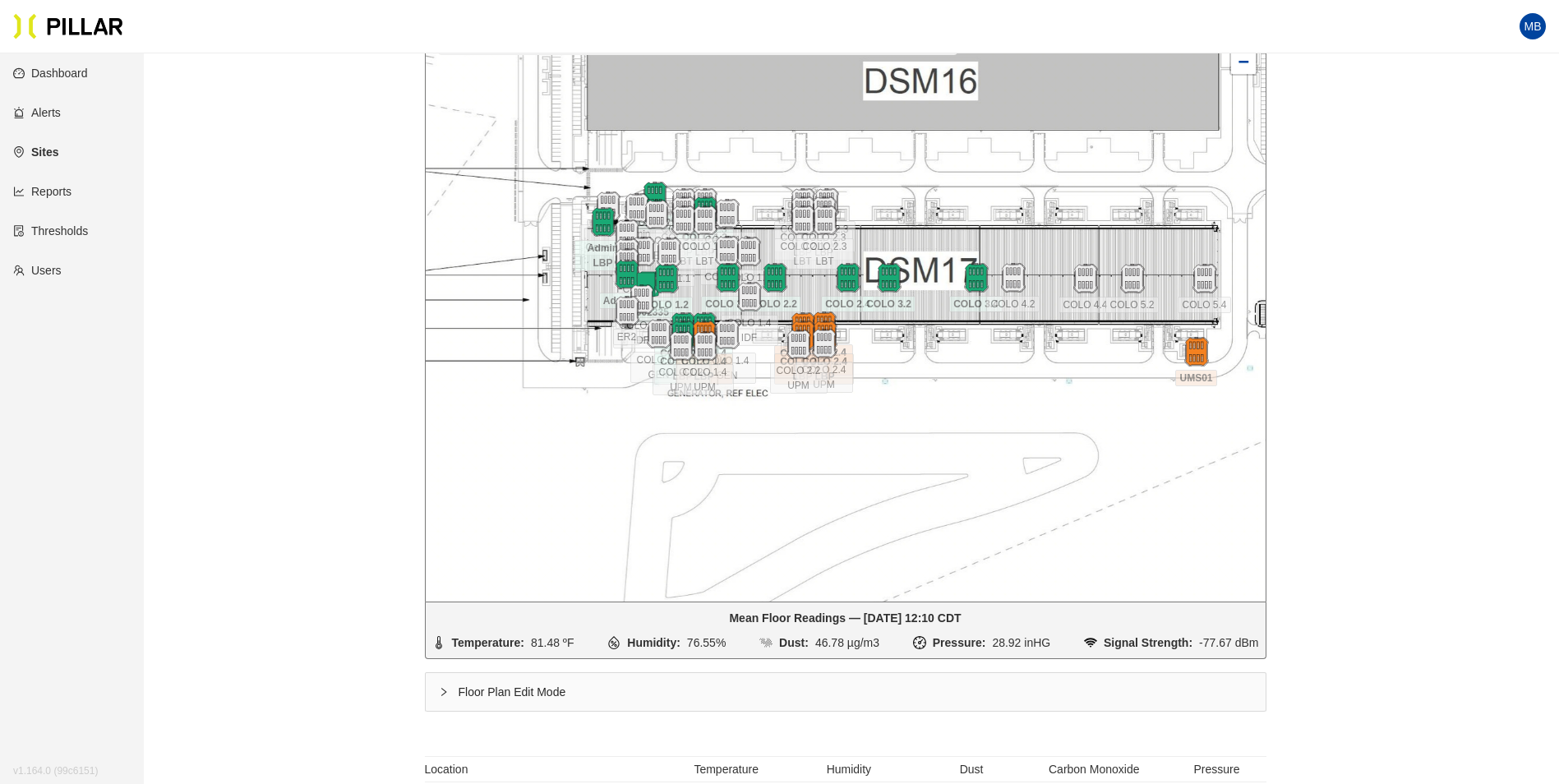
click at [485, 691] on div "Floor Plan Edit Mode" at bounding box center [846, 692] width 840 height 38
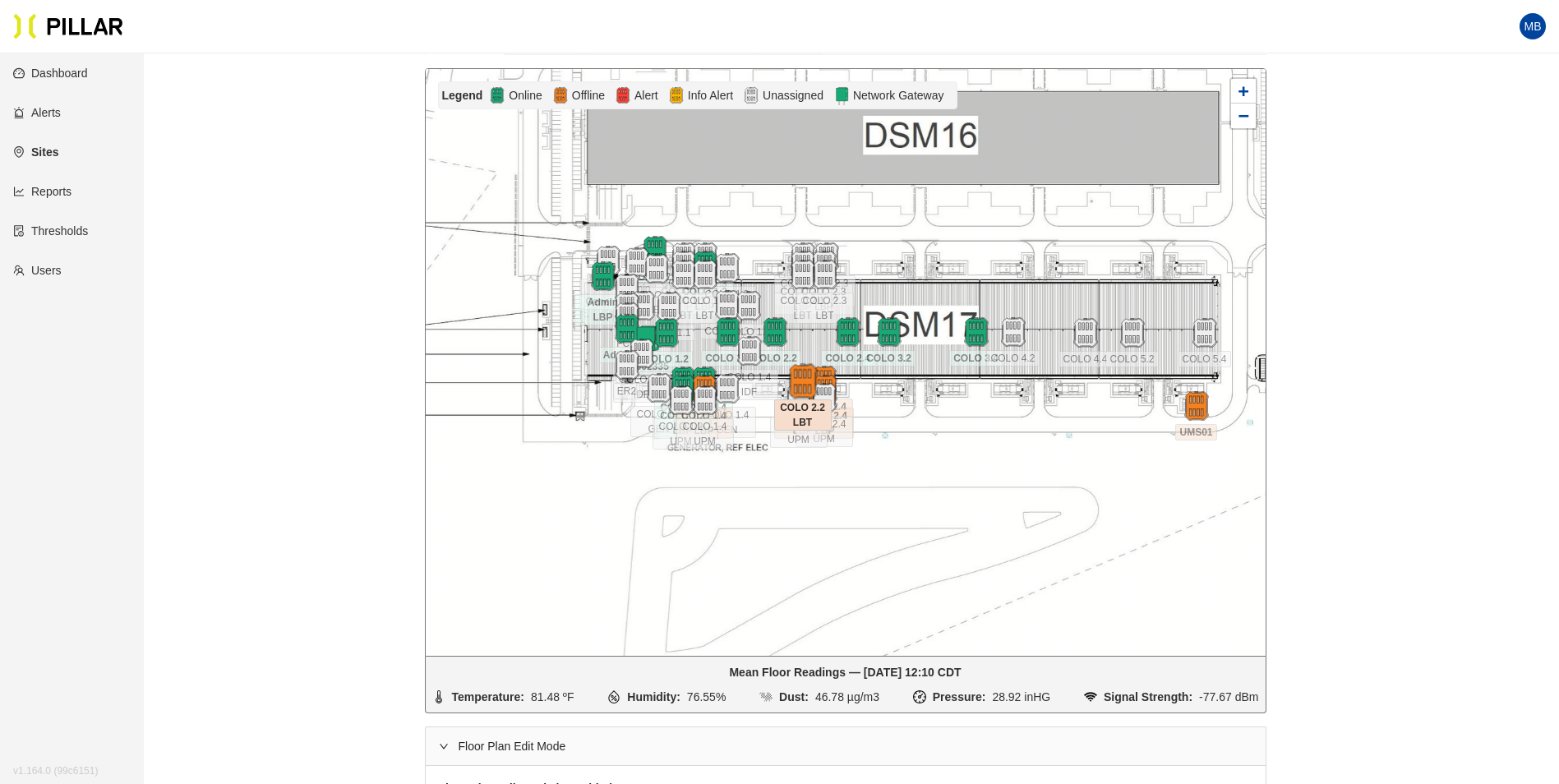
scroll to position [164, 0]
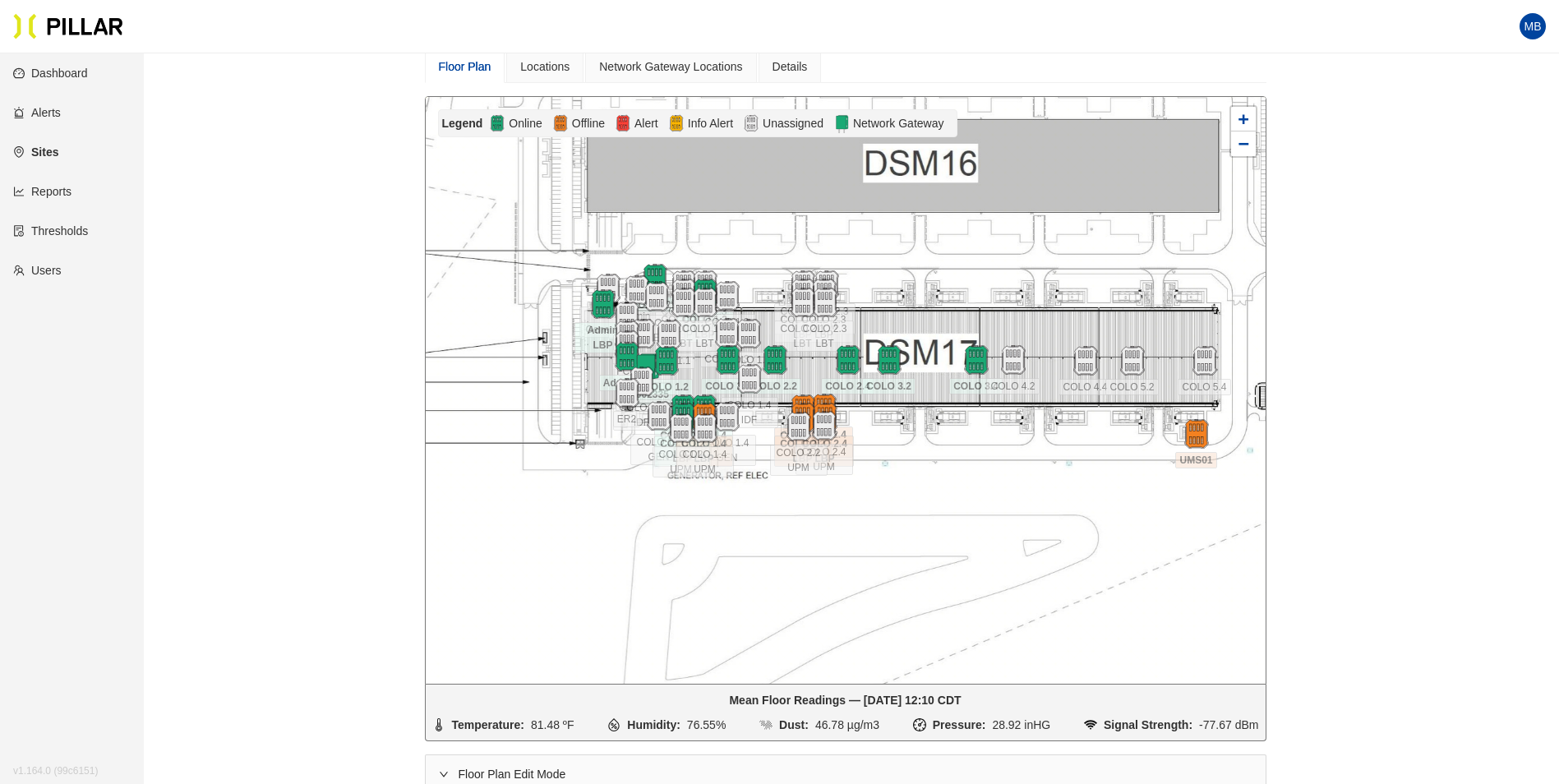
click at [744, 262] on div at bounding box center [846, 390] width 840 height 586
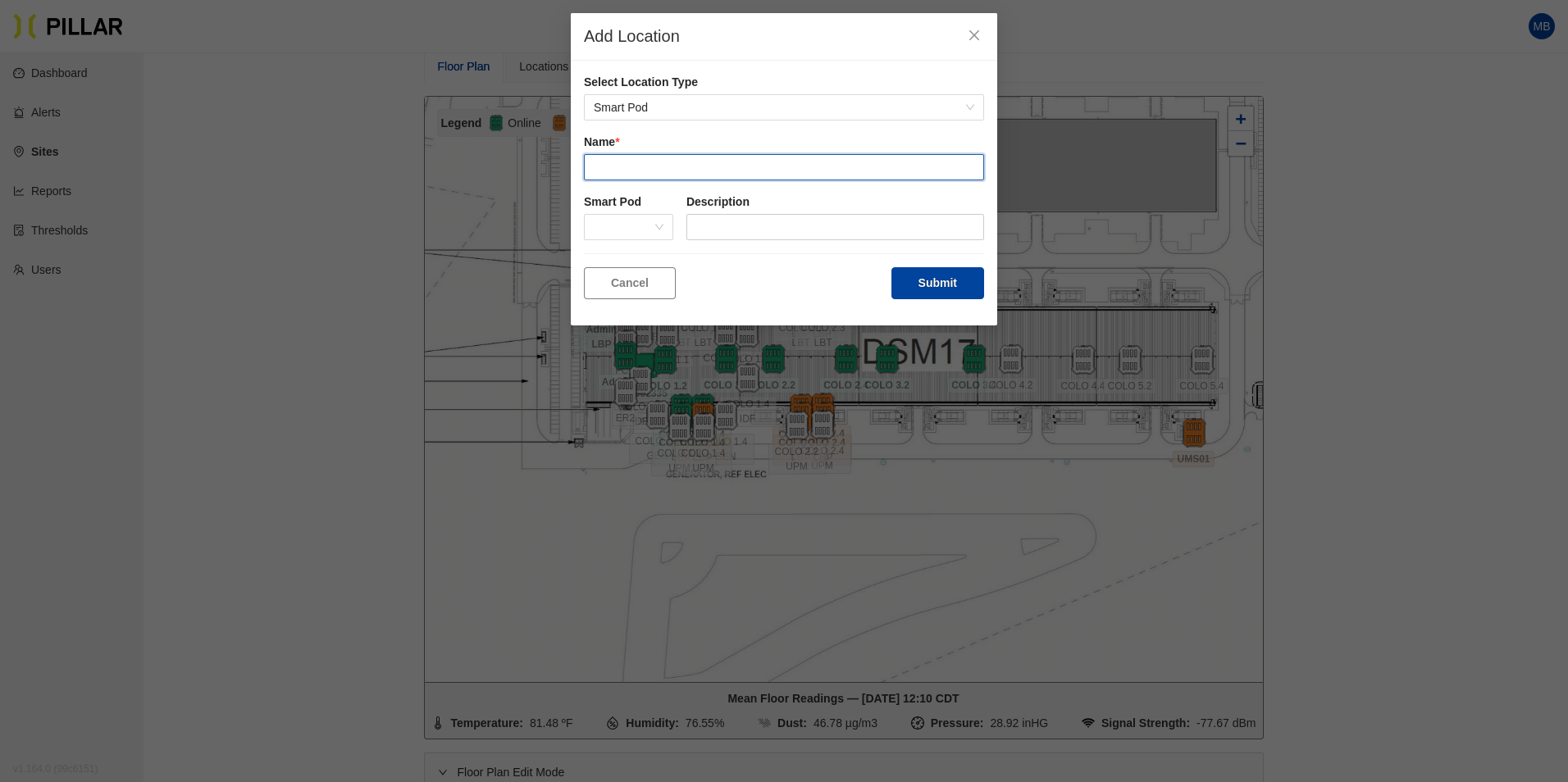
click at [619, 157] on input "text" at bounding box center [784, 166] width 401 height 26
click at [655, 231] on span at bounding box center [628, 227] width 70 height 24
type input "COLO 1.1 UPM"
type input "043"
click at [639, 275] on body "Your current browser is not supported by Pillar. Please download a modern brows…" at bounding box center [778, 227] width 1555 height 782
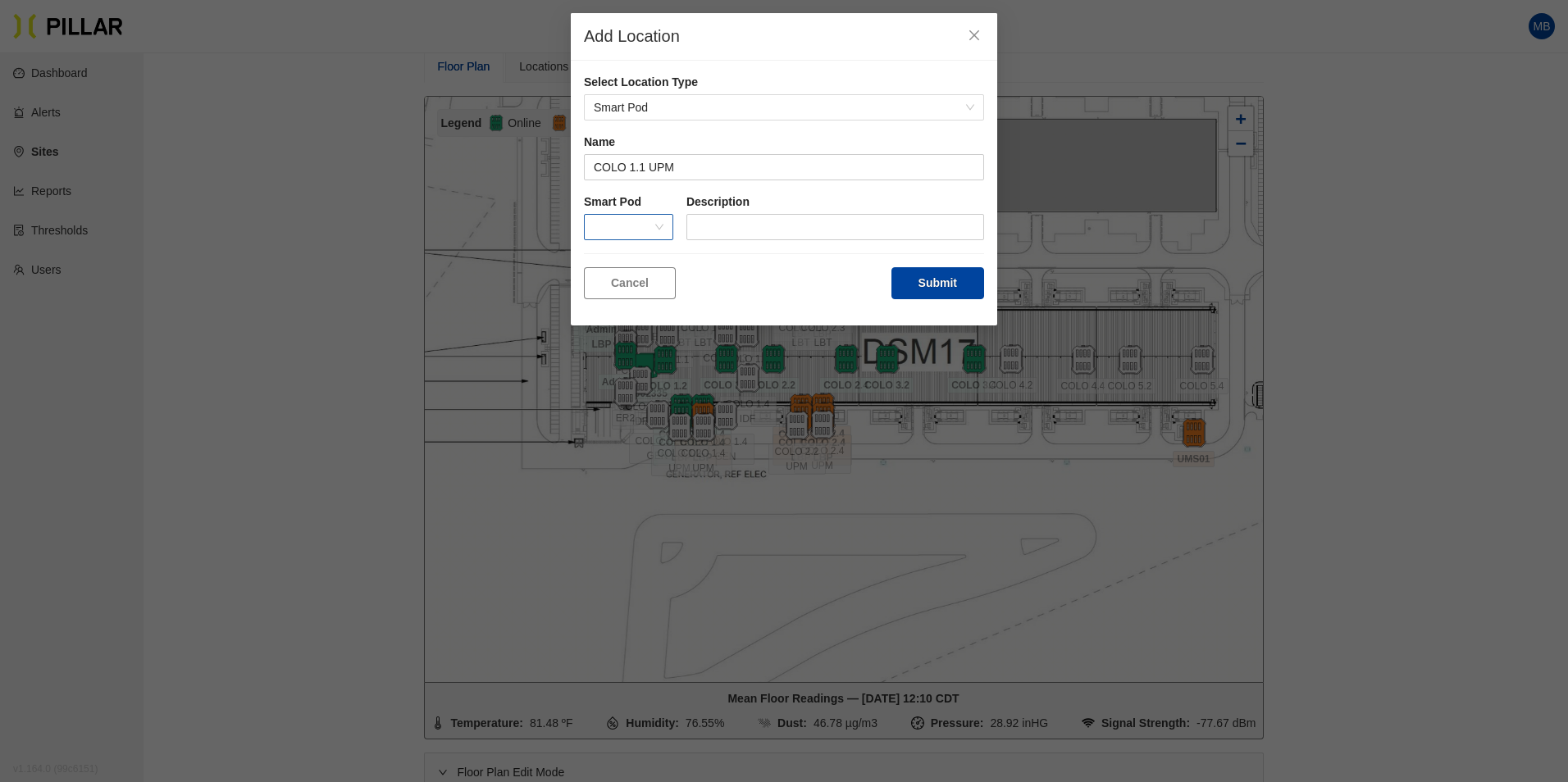
click at [638, 242] on div "Smart Pod Description" at bounding box center [784, 223] width 401 height 60
click at [647, 219] on span at bounding box center [628, 227] width 70 height 24
type input "043"
click at [630, 260] on div "BF043" at bounding box center [628, 259] width 70 height 18
click at [939, 275] on button "Submit" at bounding box center [938, 283] width 92 height 32
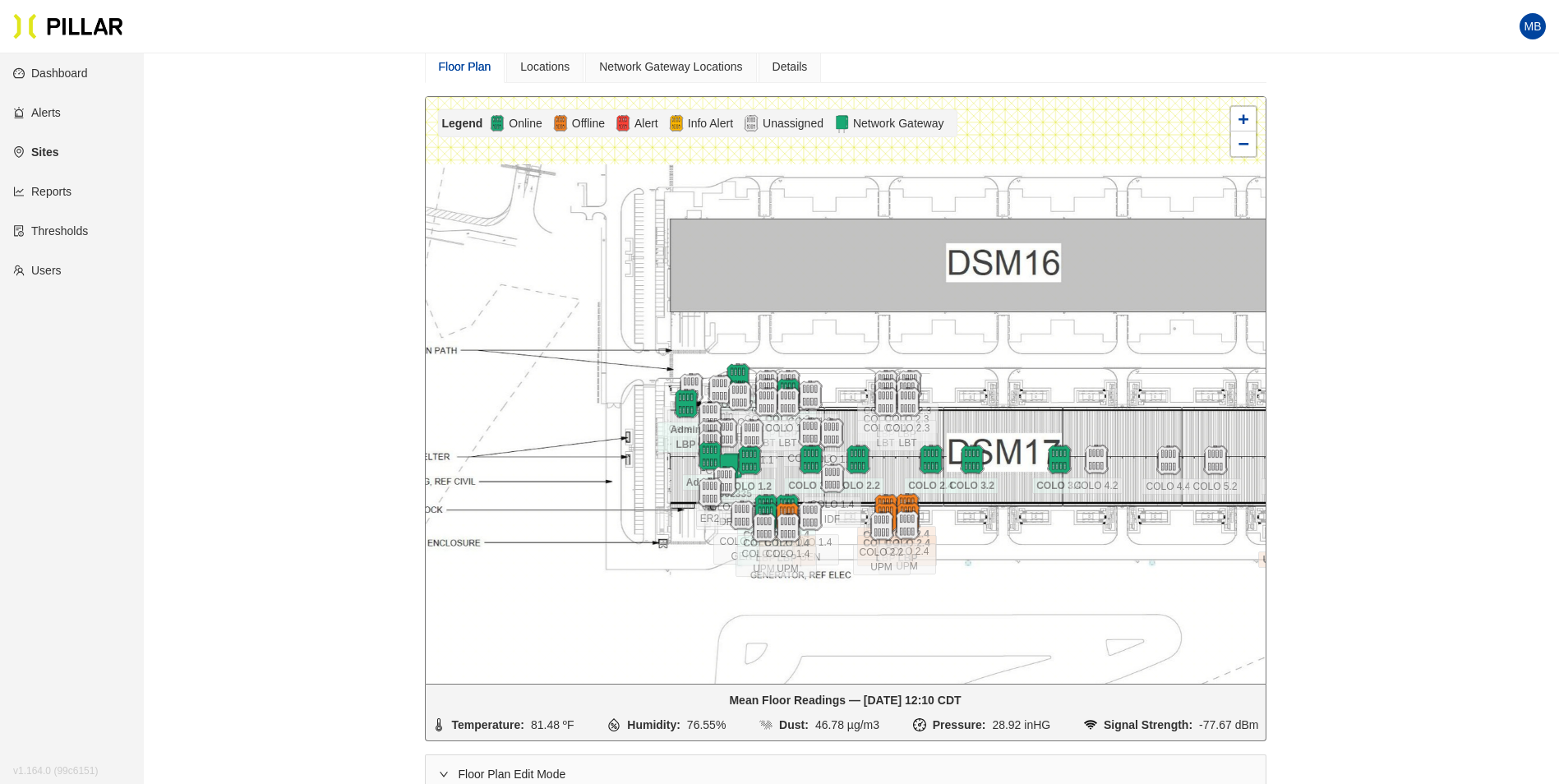
drag, startPoint x: 739, startPoint y: 240, endPoint x: 823, endPoint y: 340, distance: 130.6
click at [823, 340] on div at bounding box center [846, 390] width 840 height 586
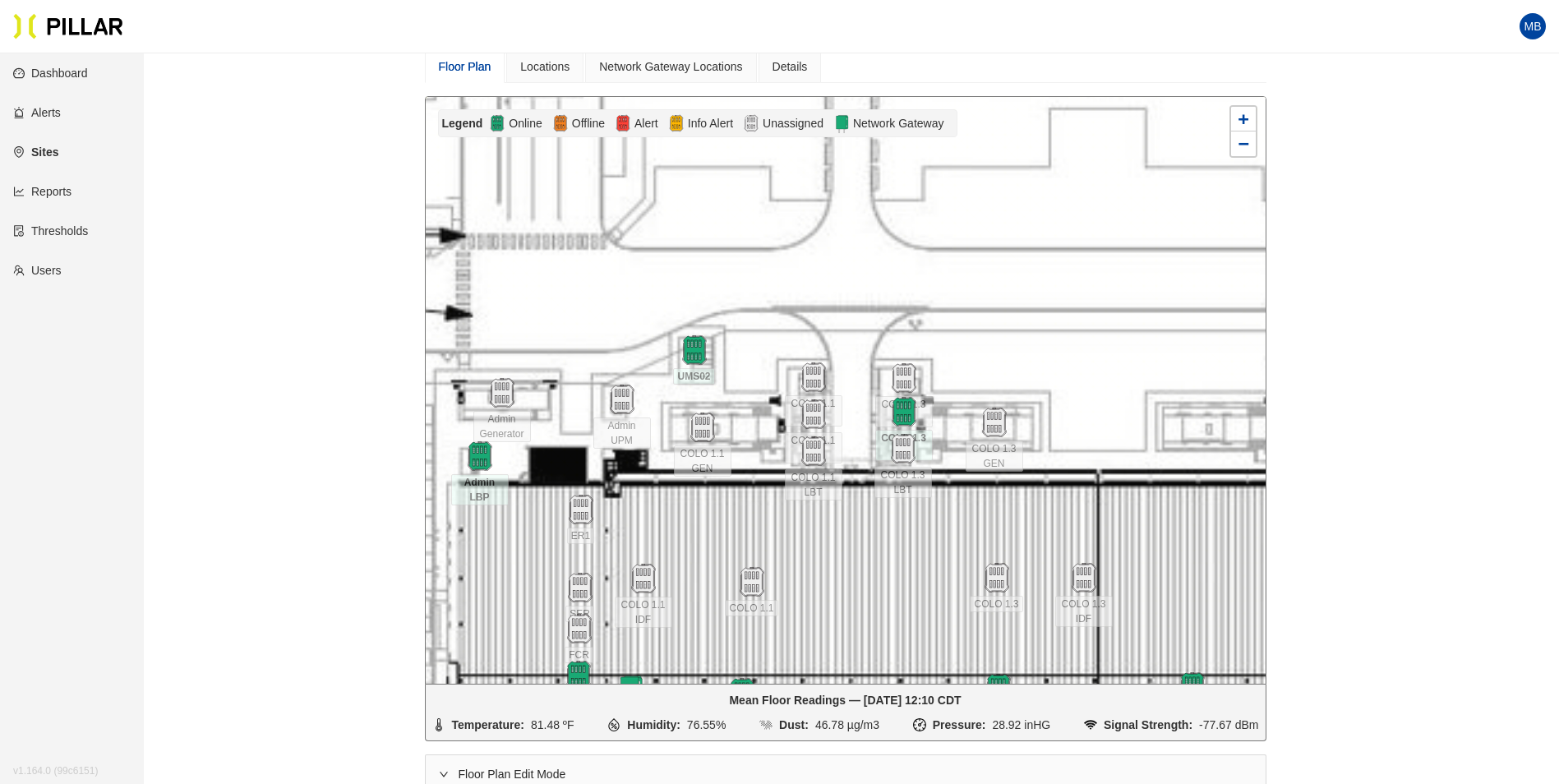
drag, startPoint x: 825, startPoint y: 371, endPoint x: 798, endPoint y: 277, distance: 97.8
click at [798, 277] on div at bounding box center [846, 390] width 840 height 586
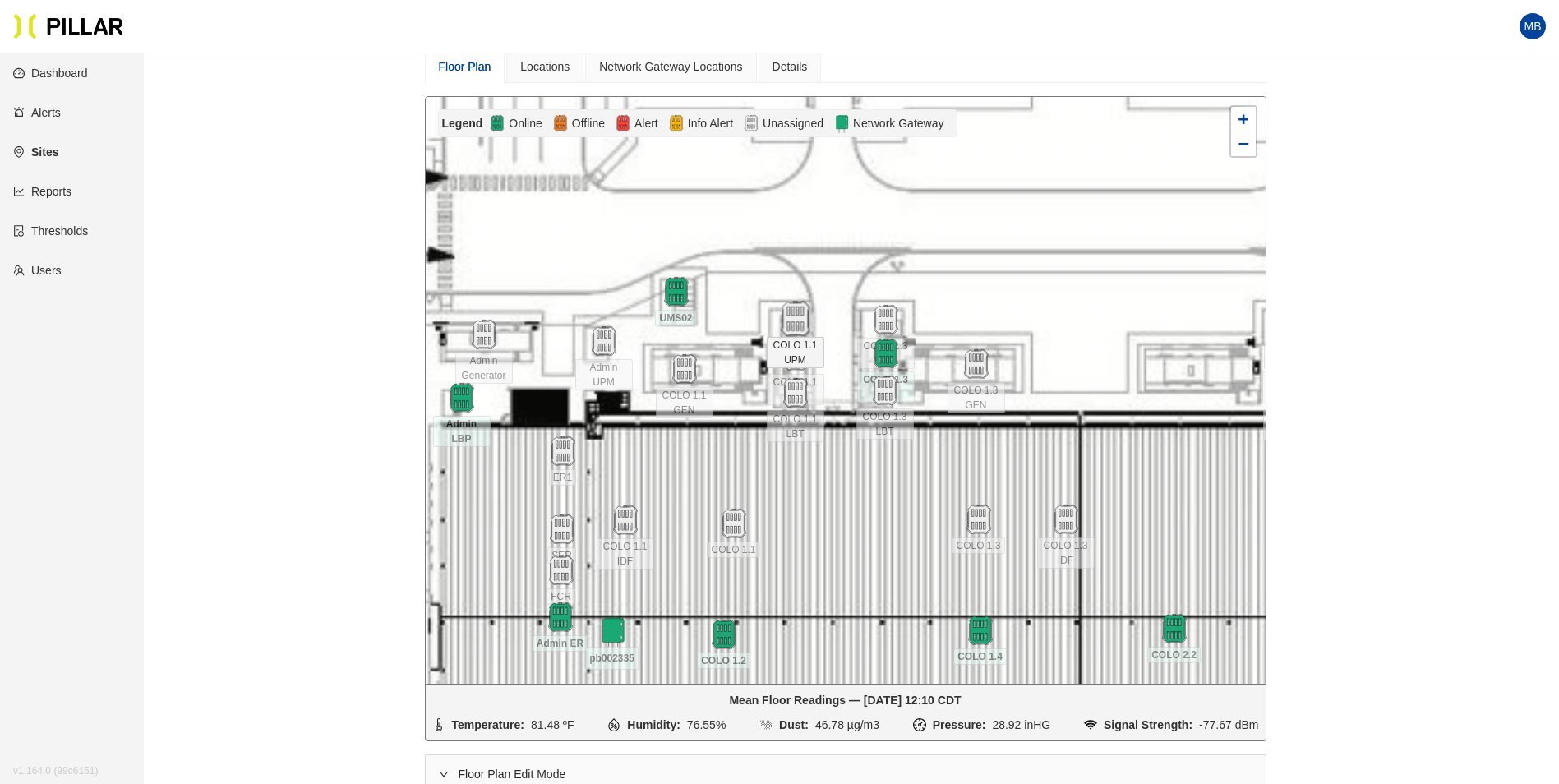
click at [796, 315] on img at bounding box center [795, 319] width 35 height 35
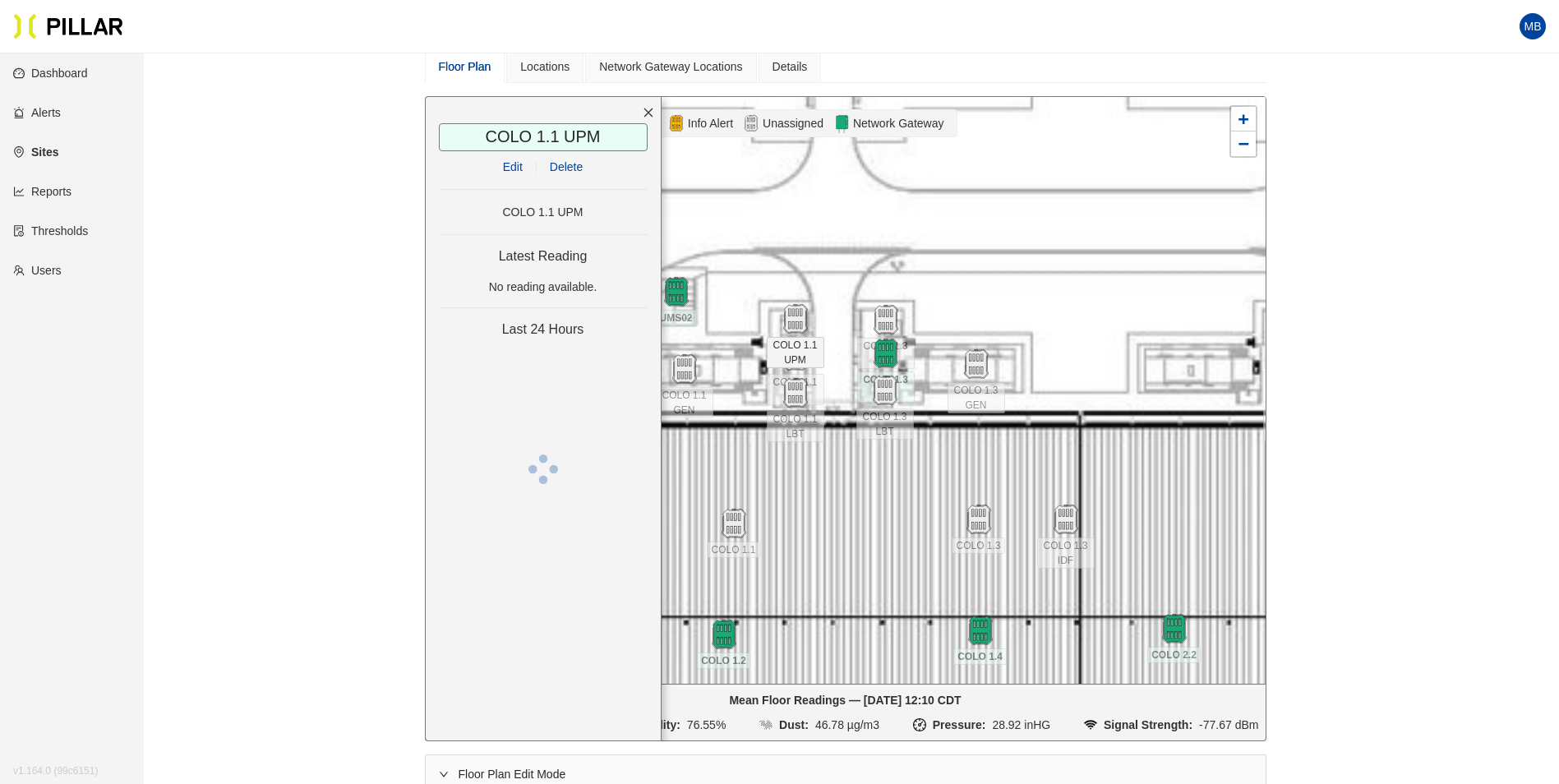
click at [512, 168] on link "Edit" at bounding box center [513, 167] width 20 height 14
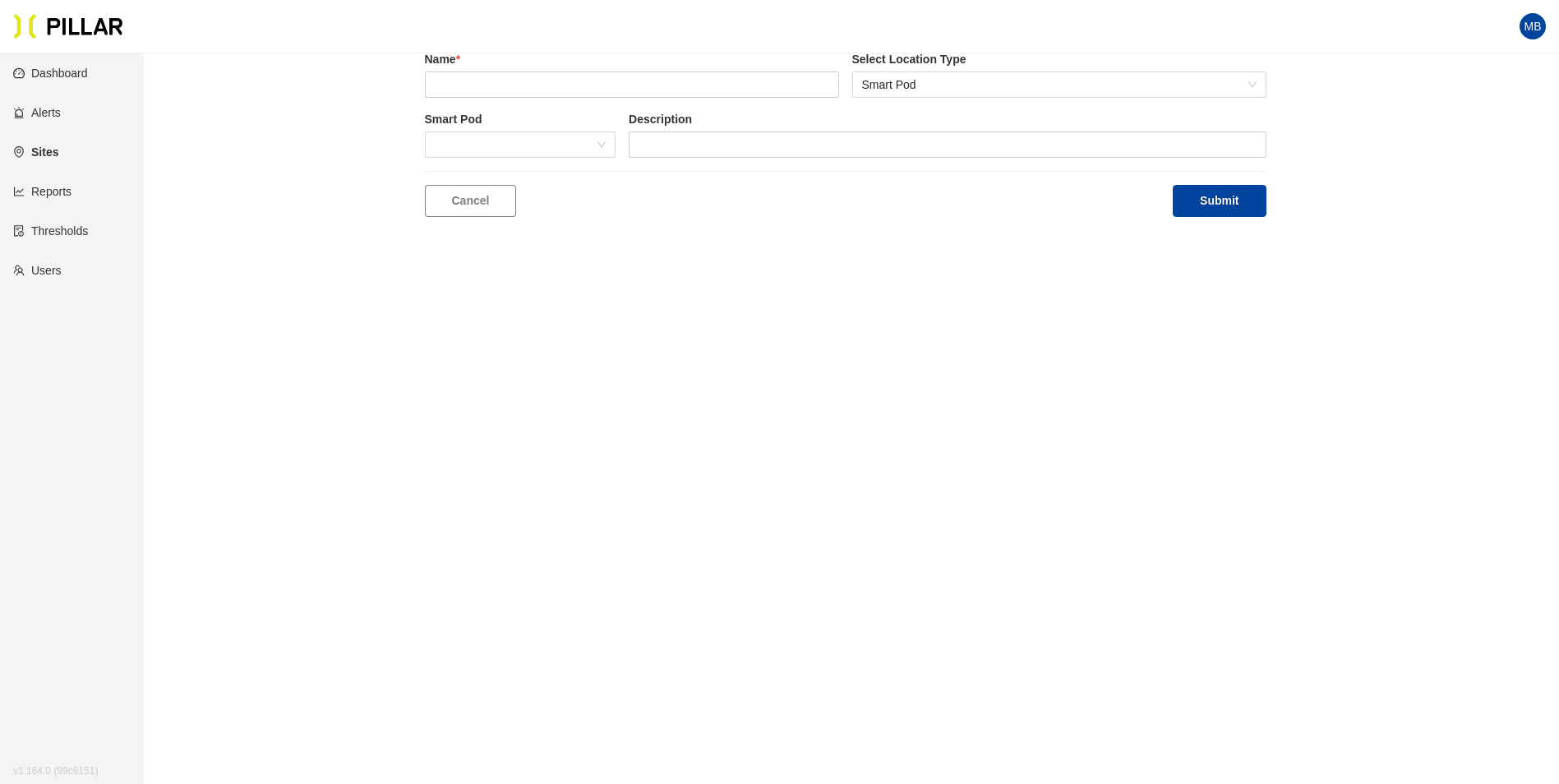
scroll to position [53, 0]
type input "COLO 1.1 UPM"
click at [489, 143] on span at bounding box center [521, 144] width 172 height 24
type input "043"
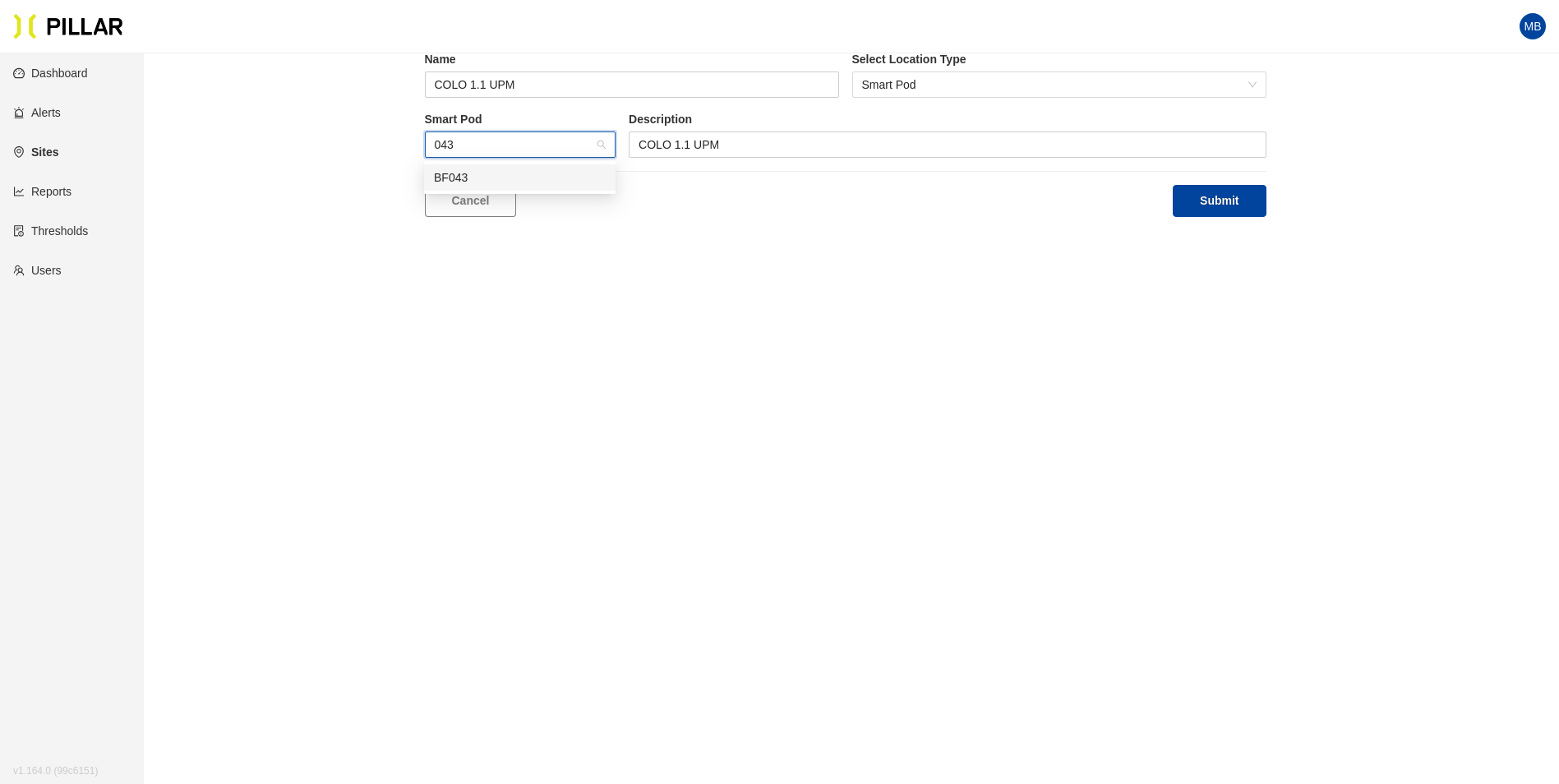
click at [495, 176] on div "BF043" at bounding box center [520, 178] width 172 height 18
click at [1206, 202] on button "Submit" at bounding box center [1219, 200] width 92 height 32
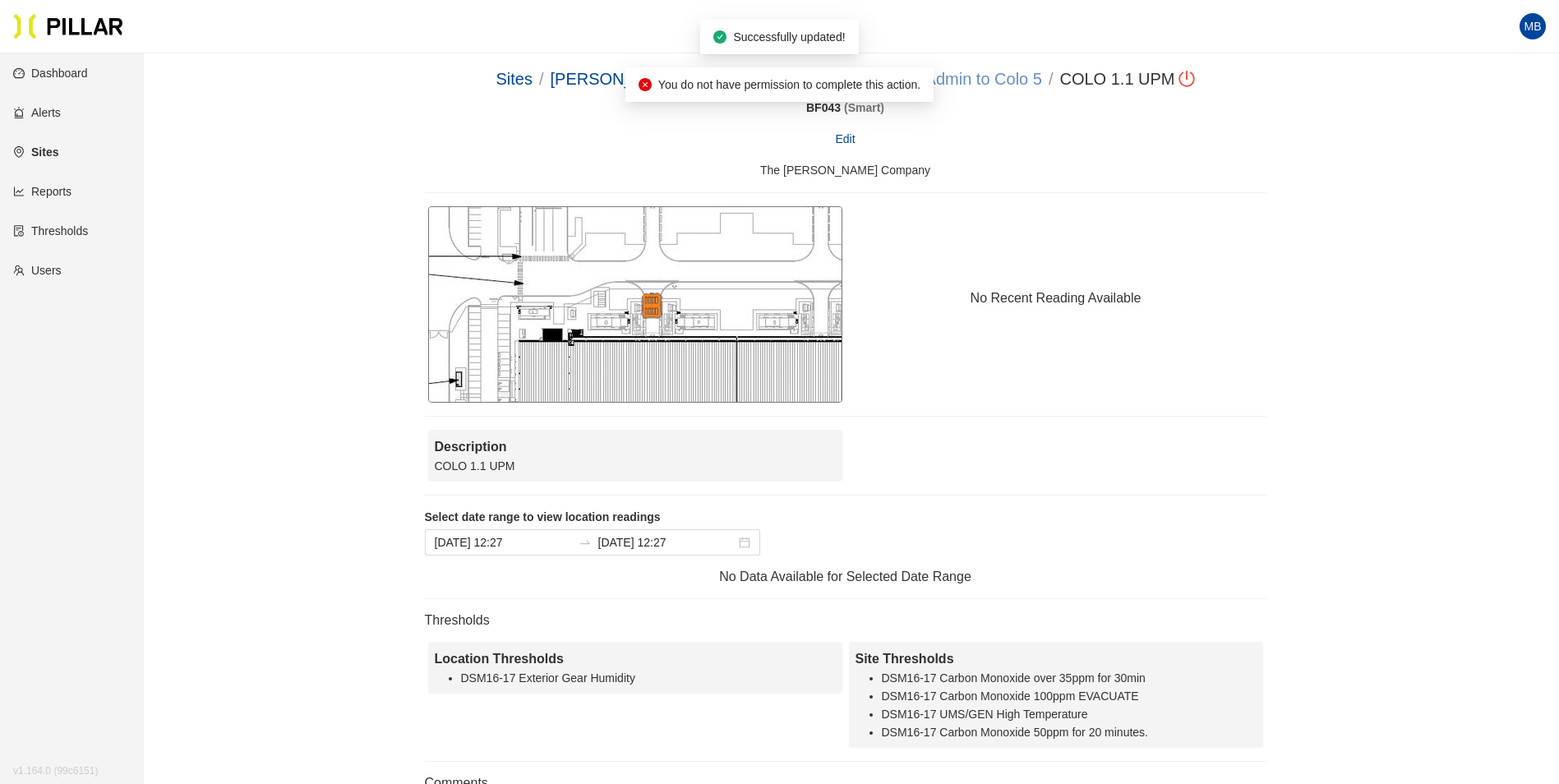
click at [972, 82] on link "DSM 17 - Admin to Colo 5" at bounding box center [946, 79] width 189 height 18
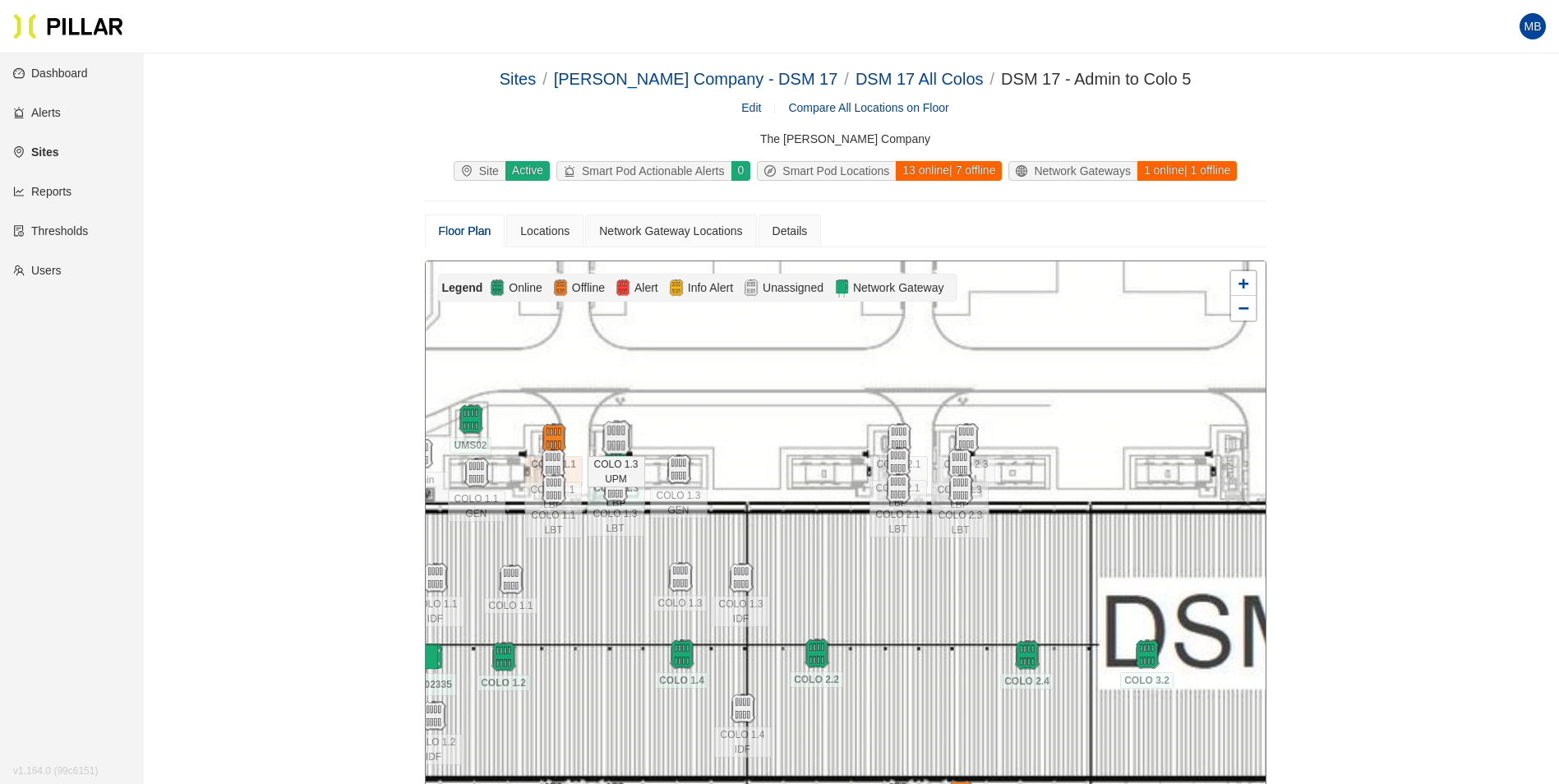
click at [617, 431] on img at bounding box center [615, 438] width 35 height 35
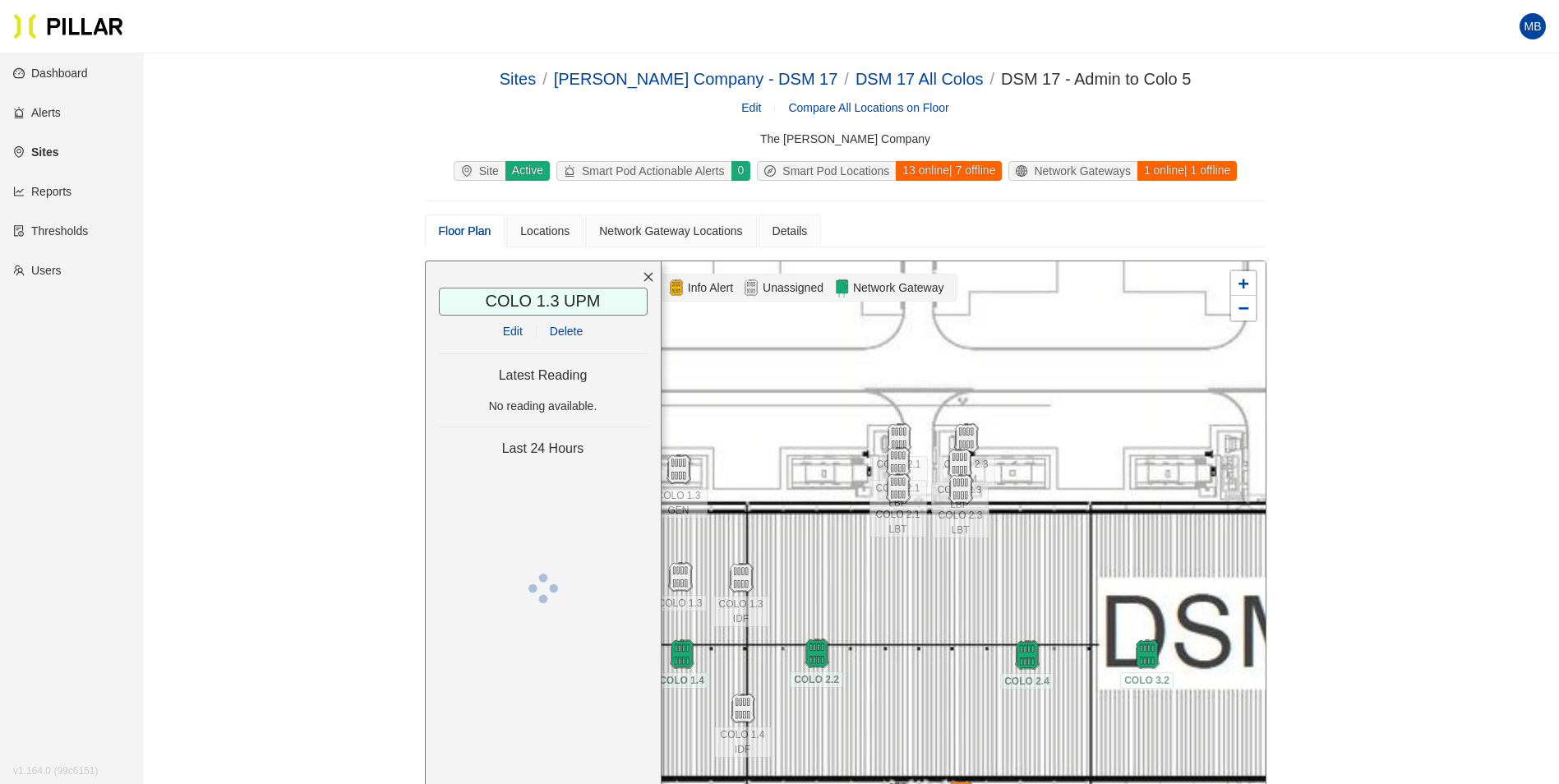
click at [516, 332] on link "Edit" at bounding box center [513, 331] width 20 height 14
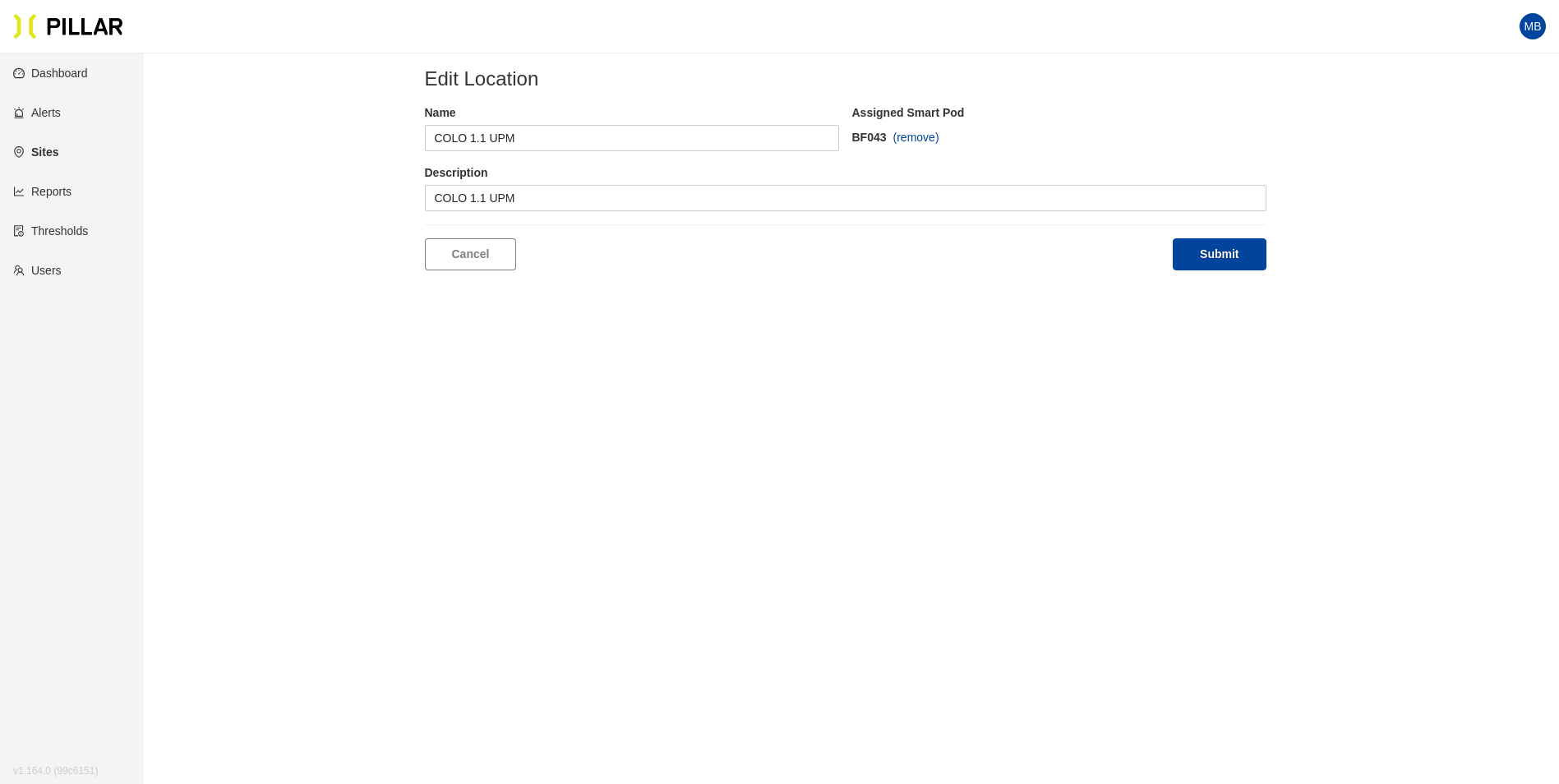
type input "COLO 1.3 UPM"
click at [499, 200] on span at bounding box center [521, 198] width 172 height 24
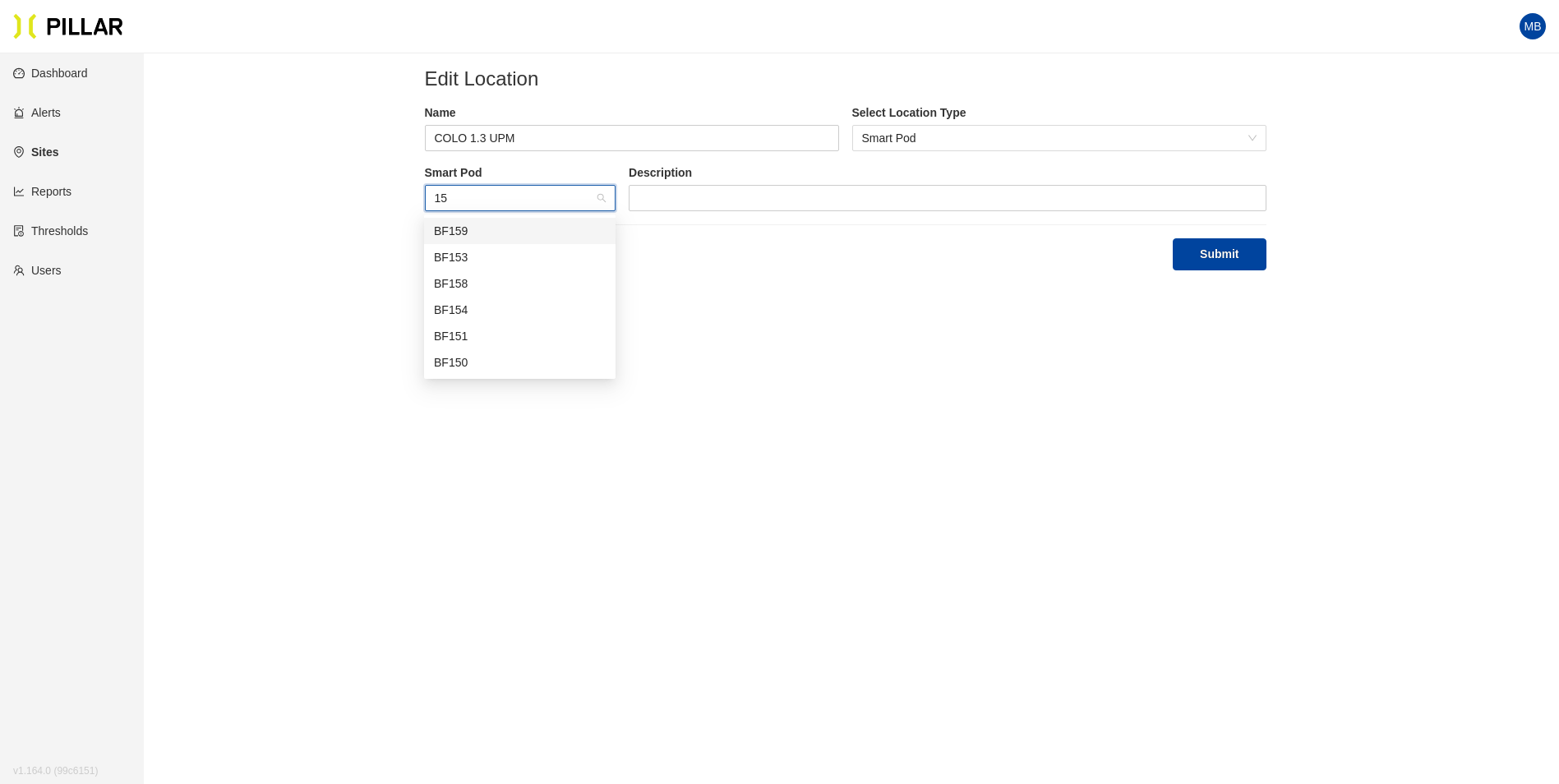
type input "153"
click at [518, 225] on div "BF153" at bounding box center [520, 231] width 172 height 18
click at [1220, 248] on button "Submit" at bounding box center [1219, 254] width 92 height 32
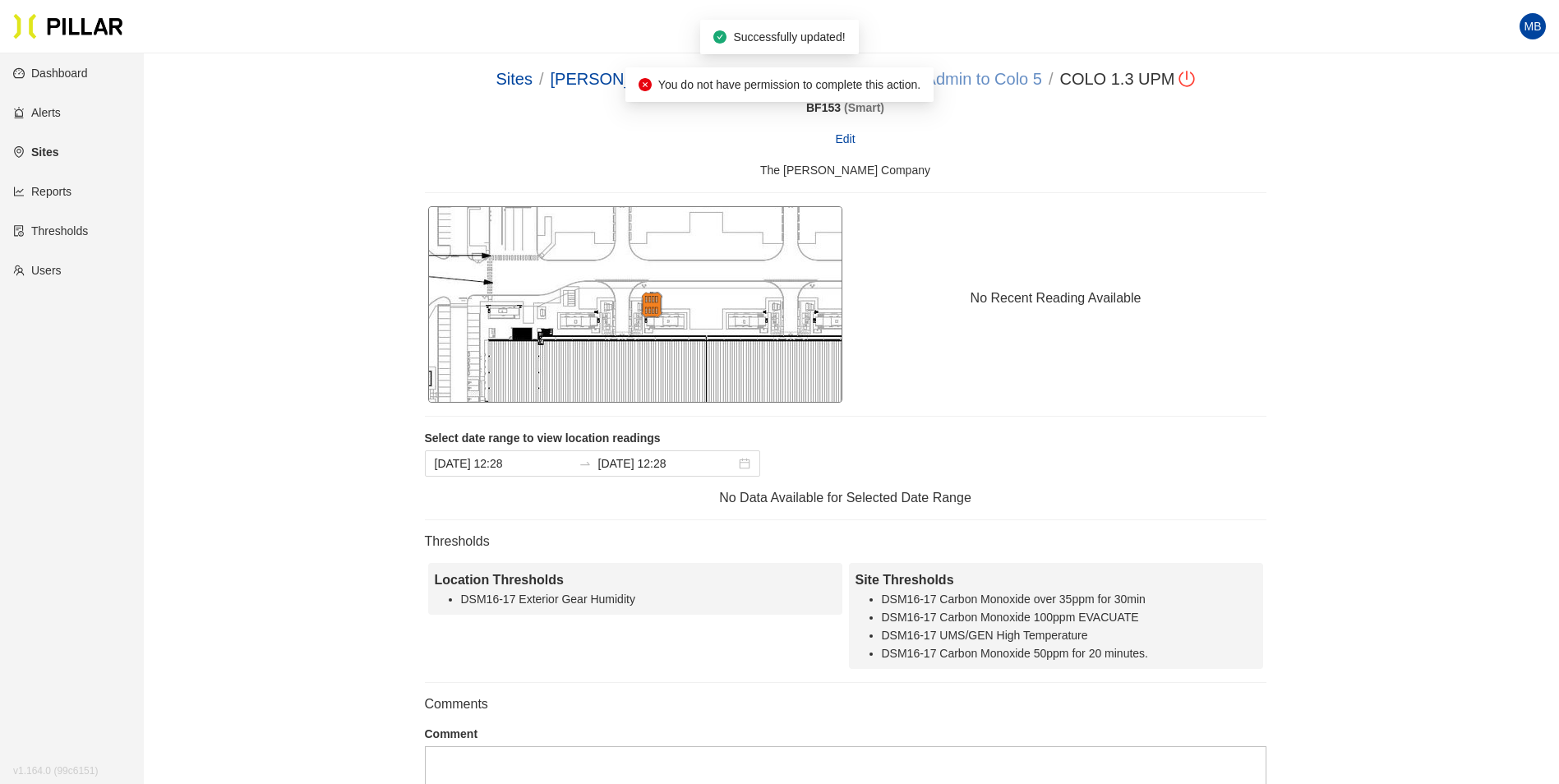
click at [970, 77] on link "DSM 17 - Admin to Colo 5" at bounding box center [946, 79] width 189 height 18
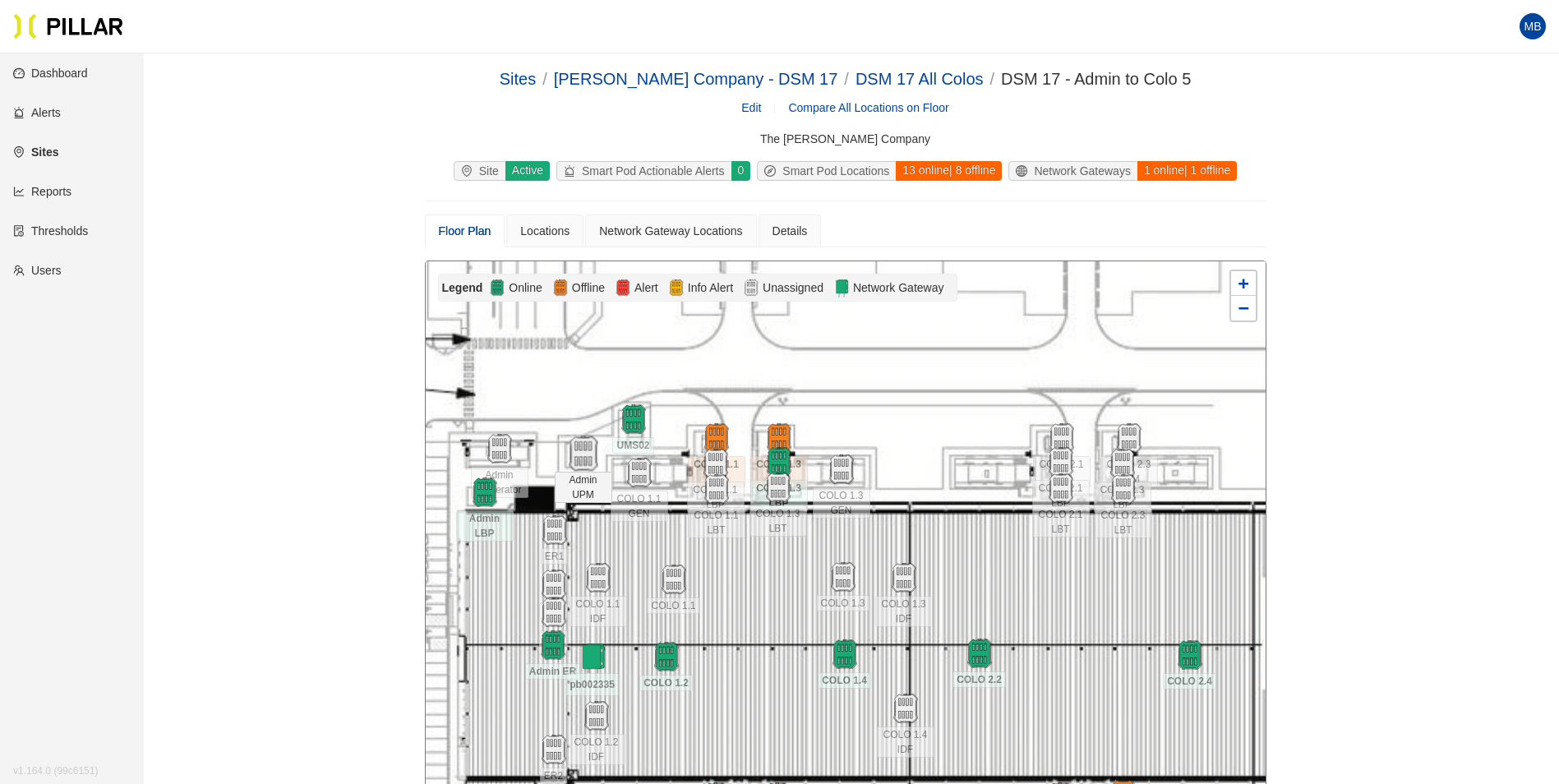
click at [578, 448] on img at bounding box center [583, 454] width 35 height 35
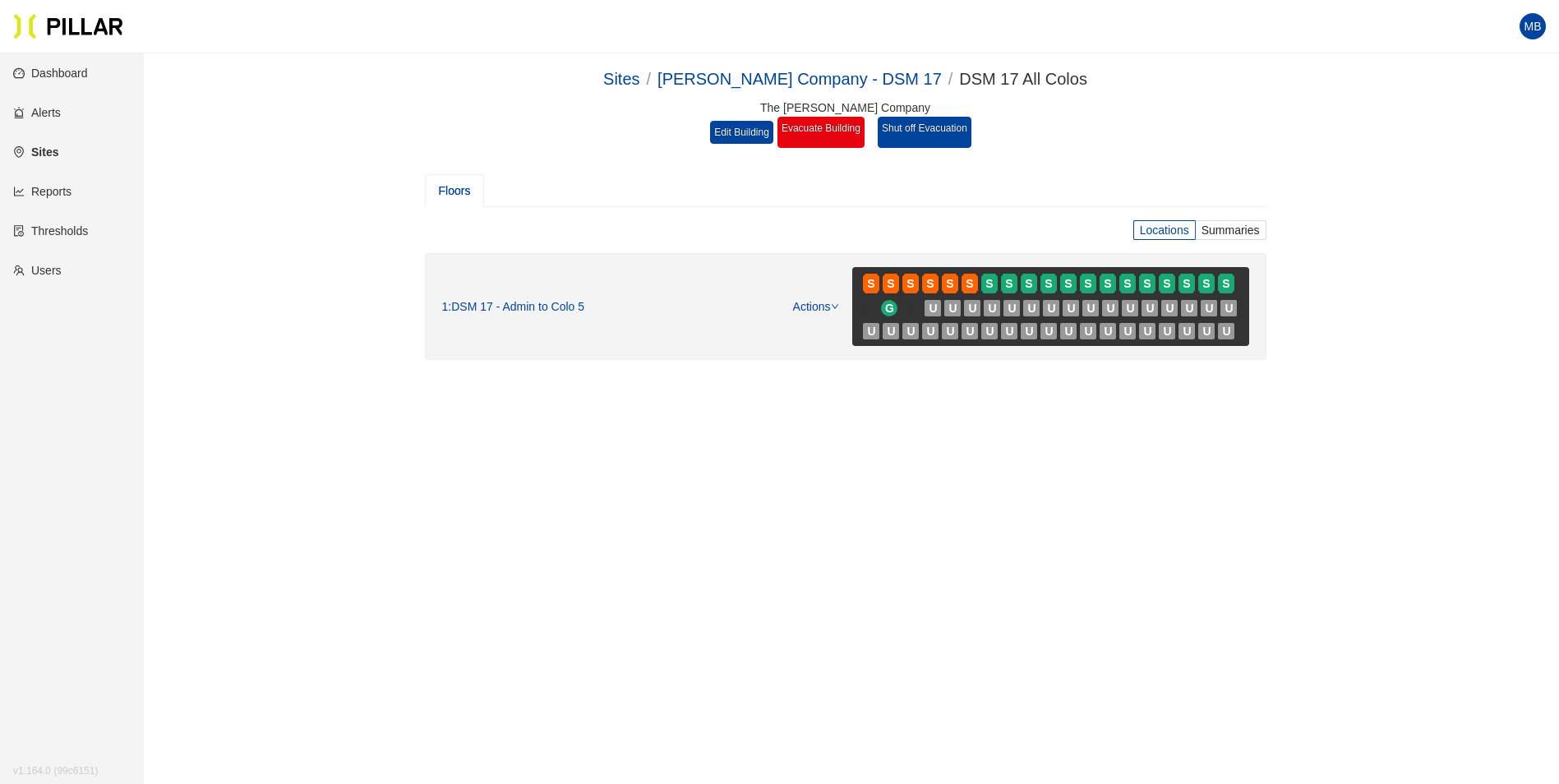
click at [58, 154] on link "Sites" at bounding box center [36, 152] width 45 height 14
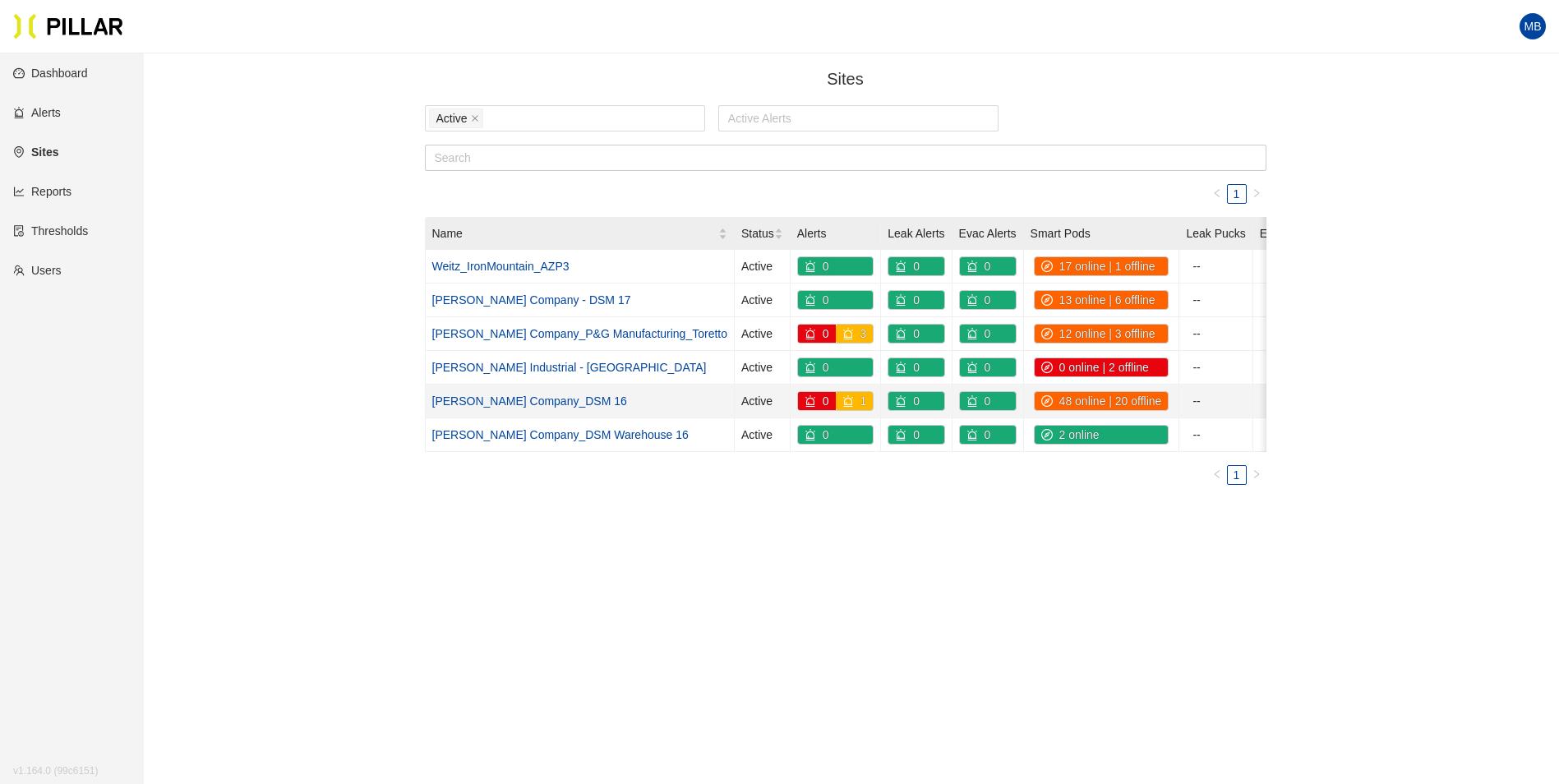
click at [553, 402] on link "Weitz Company_DSM 16" at bounding box center [529, 401] width 195 height 14
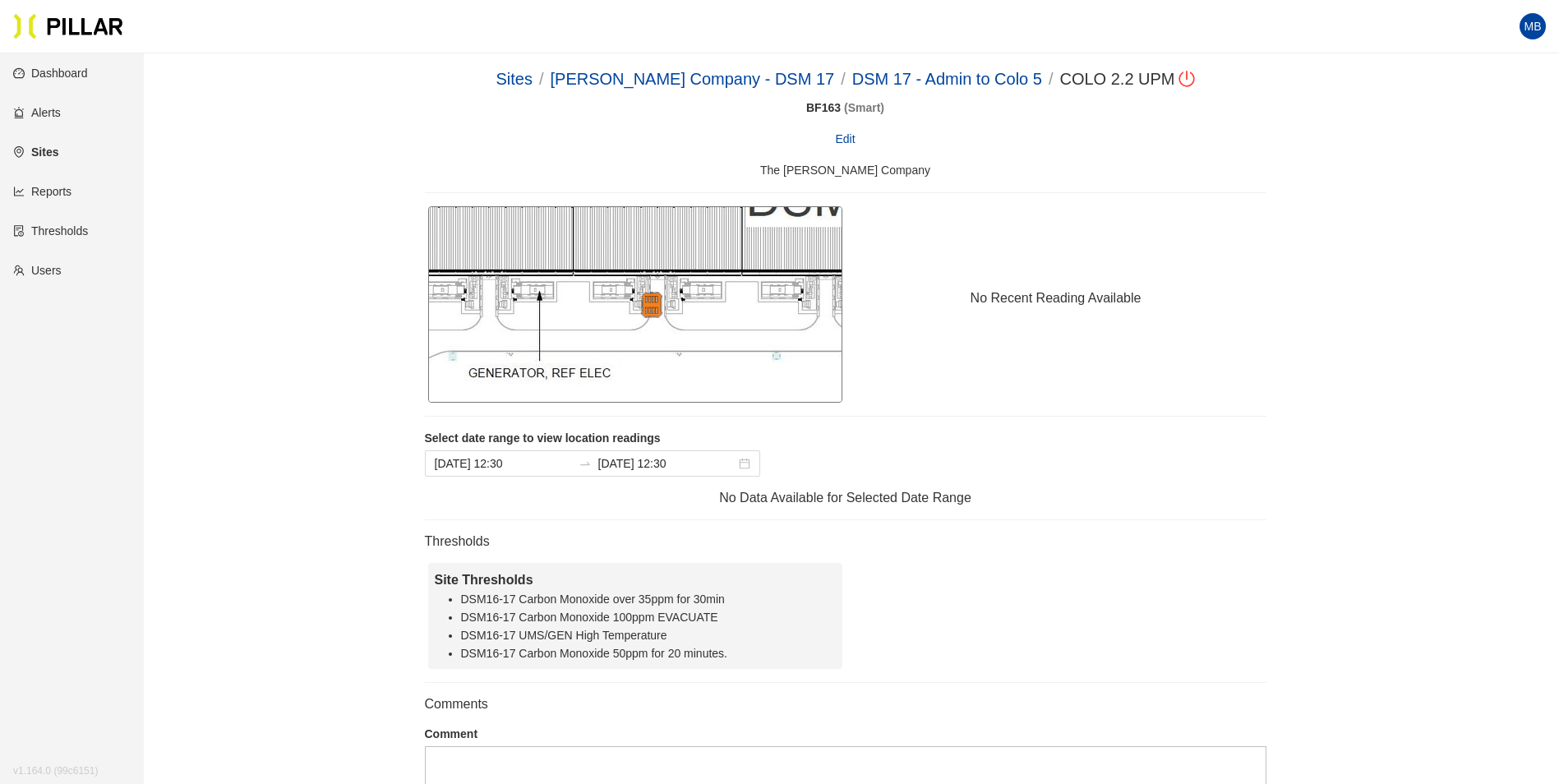
click at [912, 90] on div "Sites / [PERSON_NAME] Company - DSM 17 / DSM 17 - Admin to Colo 5 / COLO 2.2 UP…" at bounding box center [845, 79] width 699 height 25
click at [913, 84] on link "DSM 17 - Admin to Colo 5" at bounding box center [946, 79] width 189 height 18
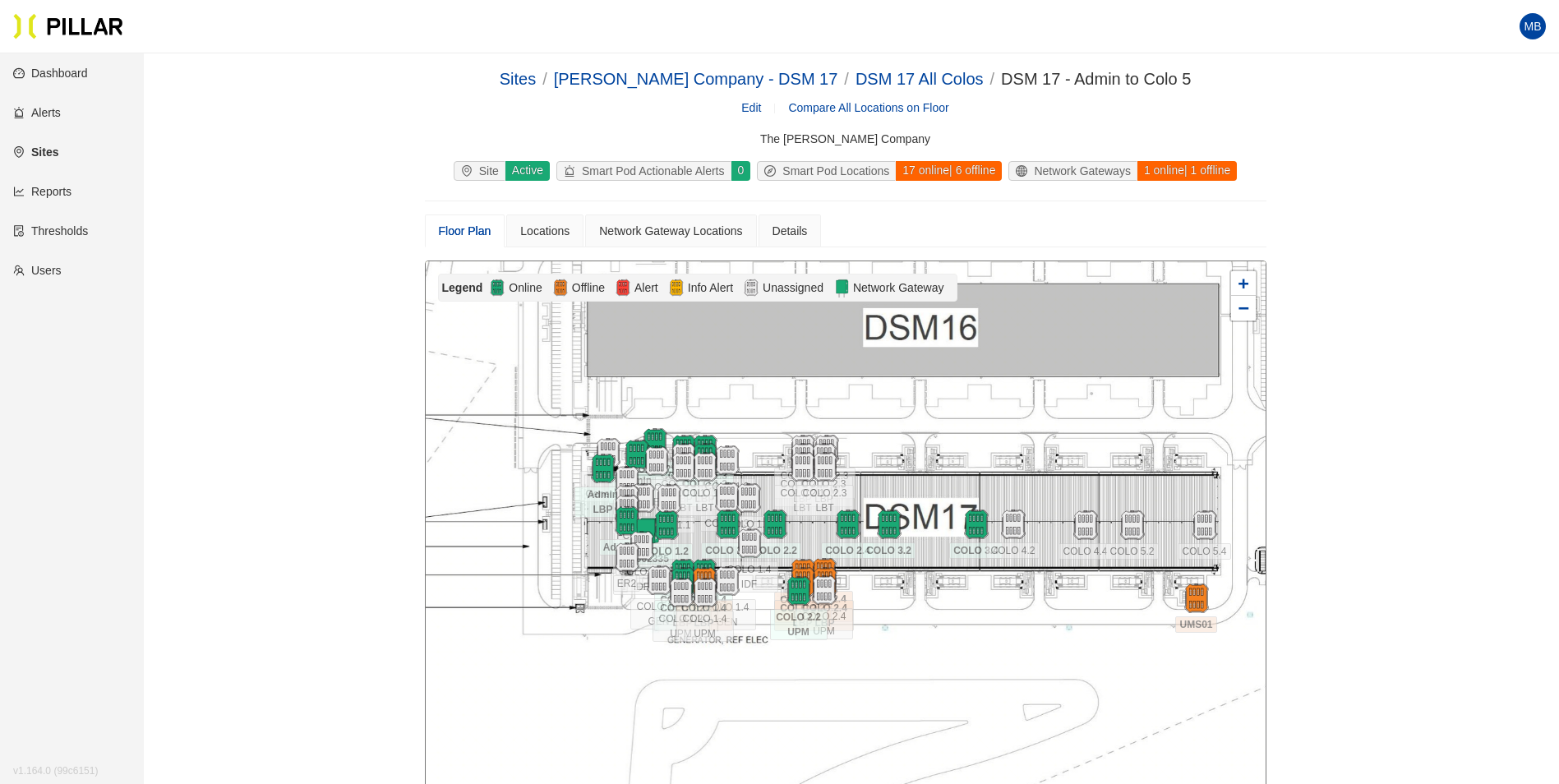
scroll to position [82, 0]
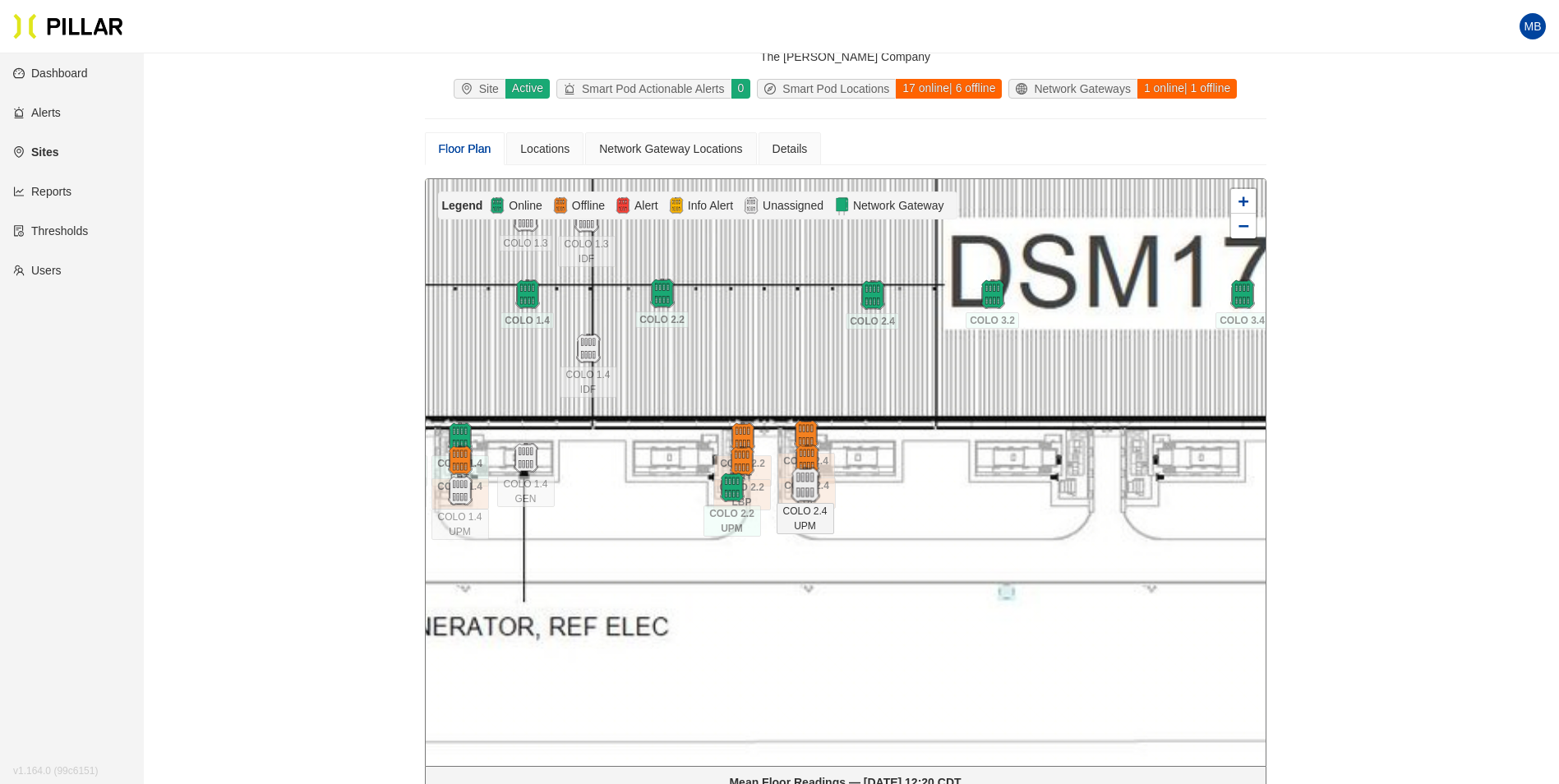
click at [807, 488] on img at bounding box center [805, 485] width 35 height 35
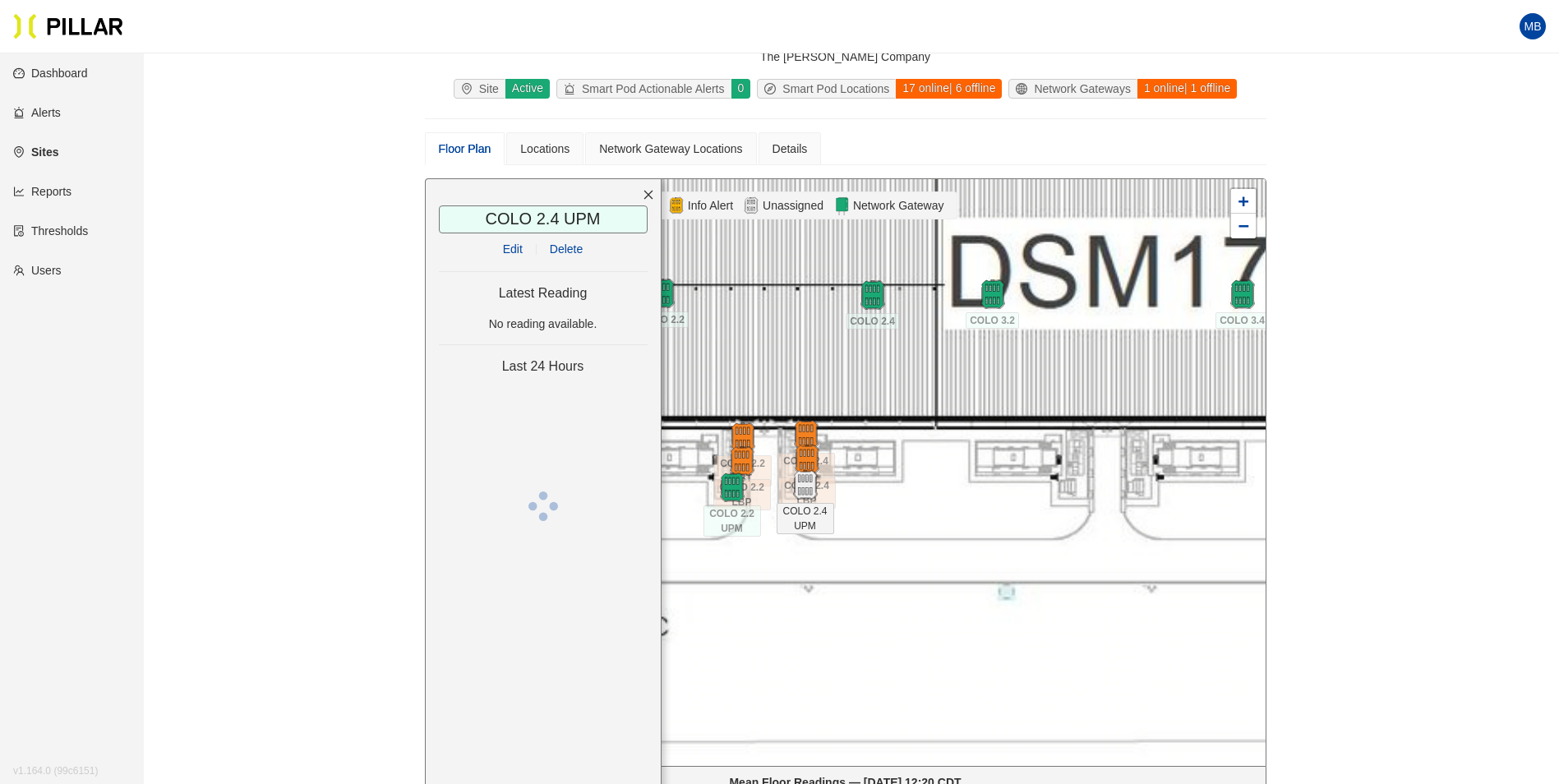
click at [515, 248] on link "Edit" at bounding box center [513, 249] width 20 height 14
